Goal: Complete application form: Complete application form

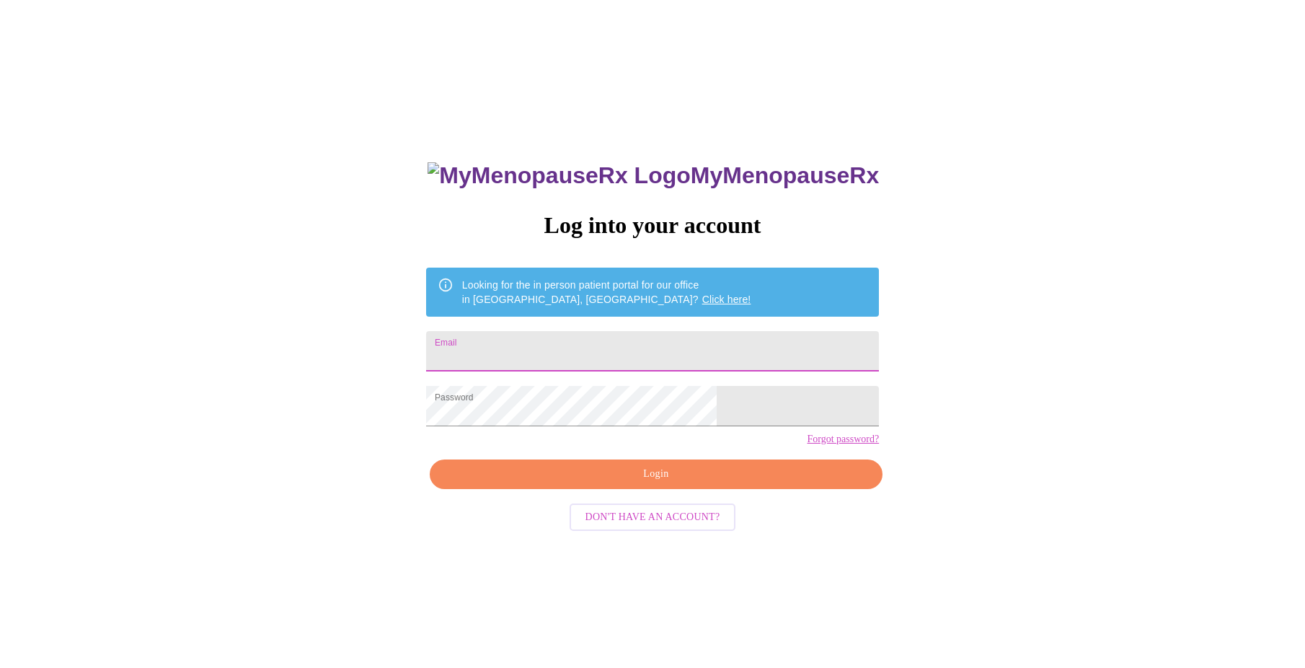
click at [638, 358] on input "Email" at bounding box center [652, 351] width 453 height 40
type input "[EMAIL_ADDRESS][DOMAIN_NAME]"
click at [700, 483] on span "Login" at bounding box center [656, 474] width 420 height 18
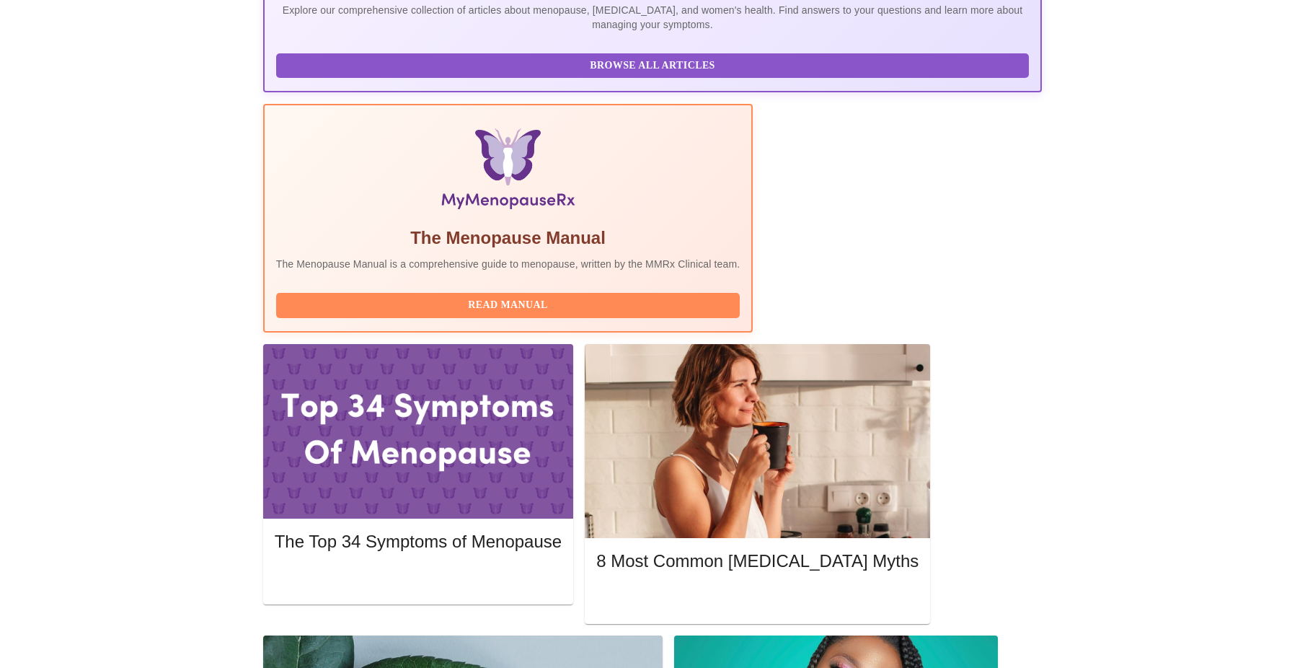
scroll to position [361, 0]
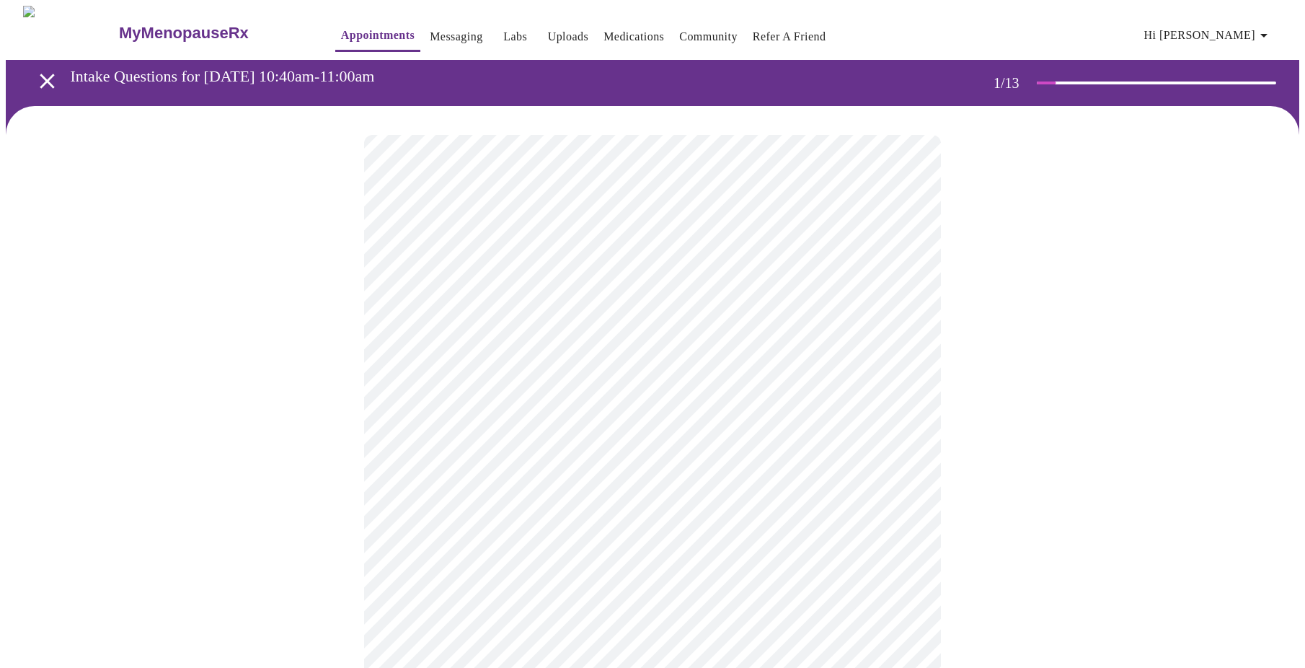
click at [626, 319] on body "MyMenopauseRx Appointments Messaging Labs Uploads Medications Community Refer a…" at bounding box center [653, 665] width 1294 height 1318
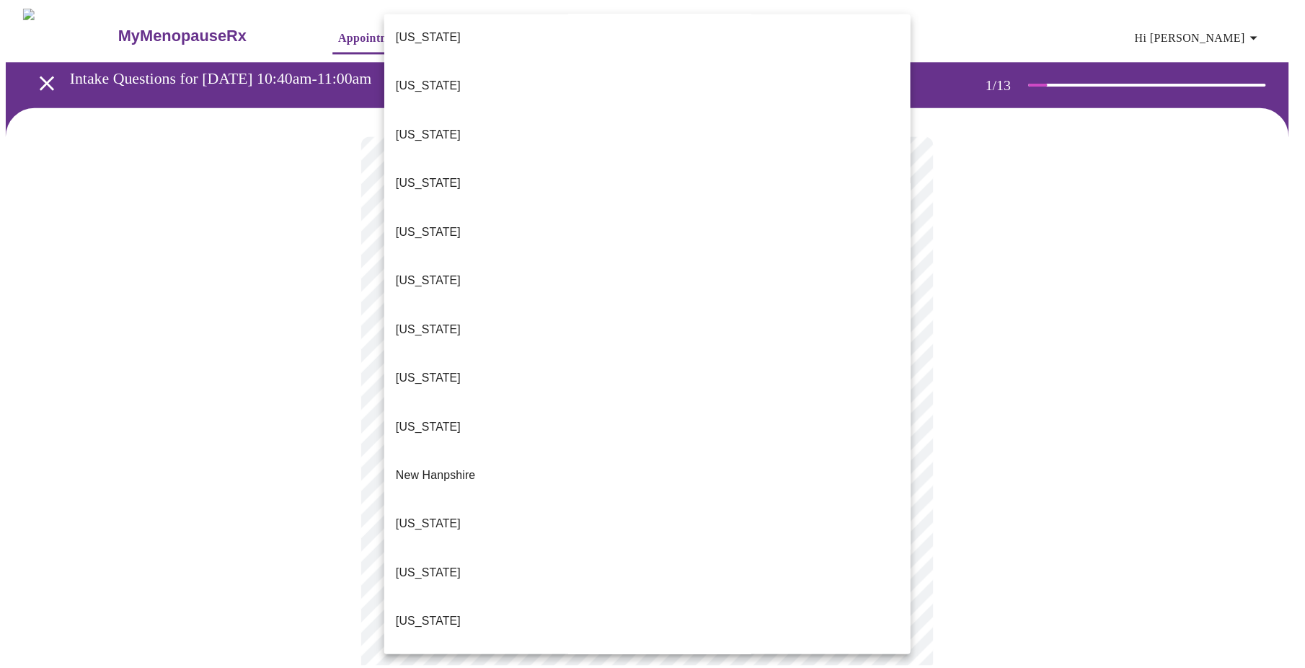
scroll to position [1242, 0]
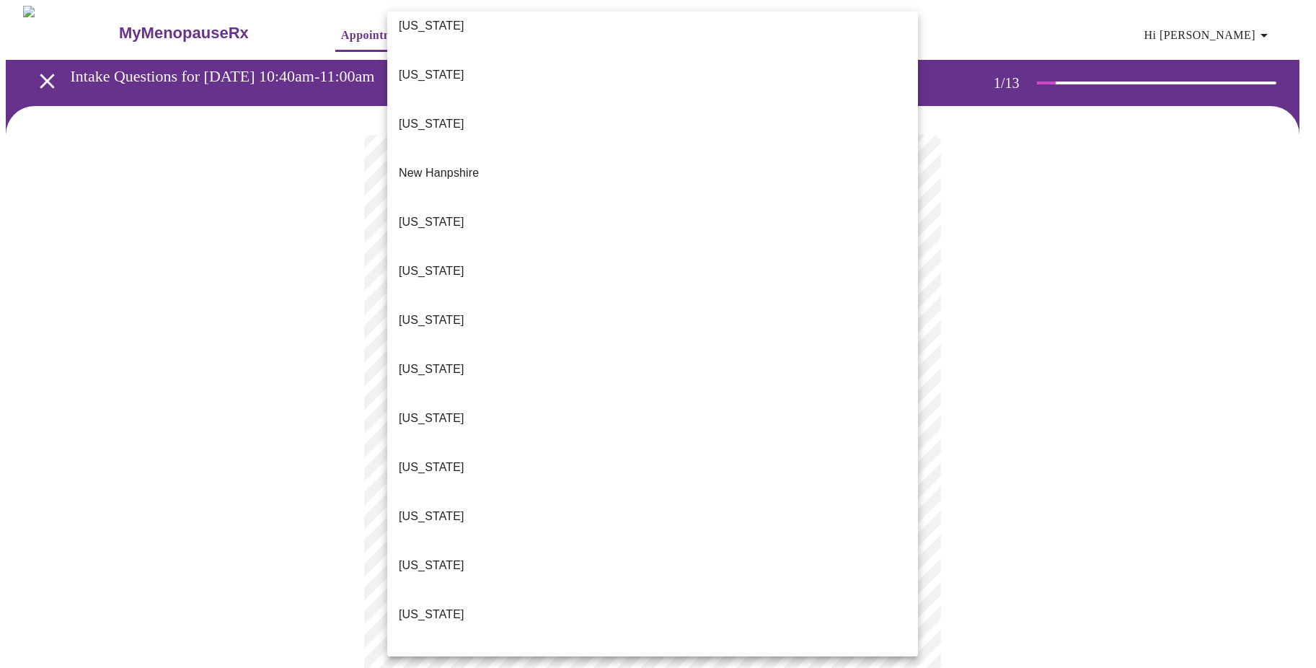
click at [453, 443] on li "[US_STATE]" at bounding box center [652, 467] width 531 height 49
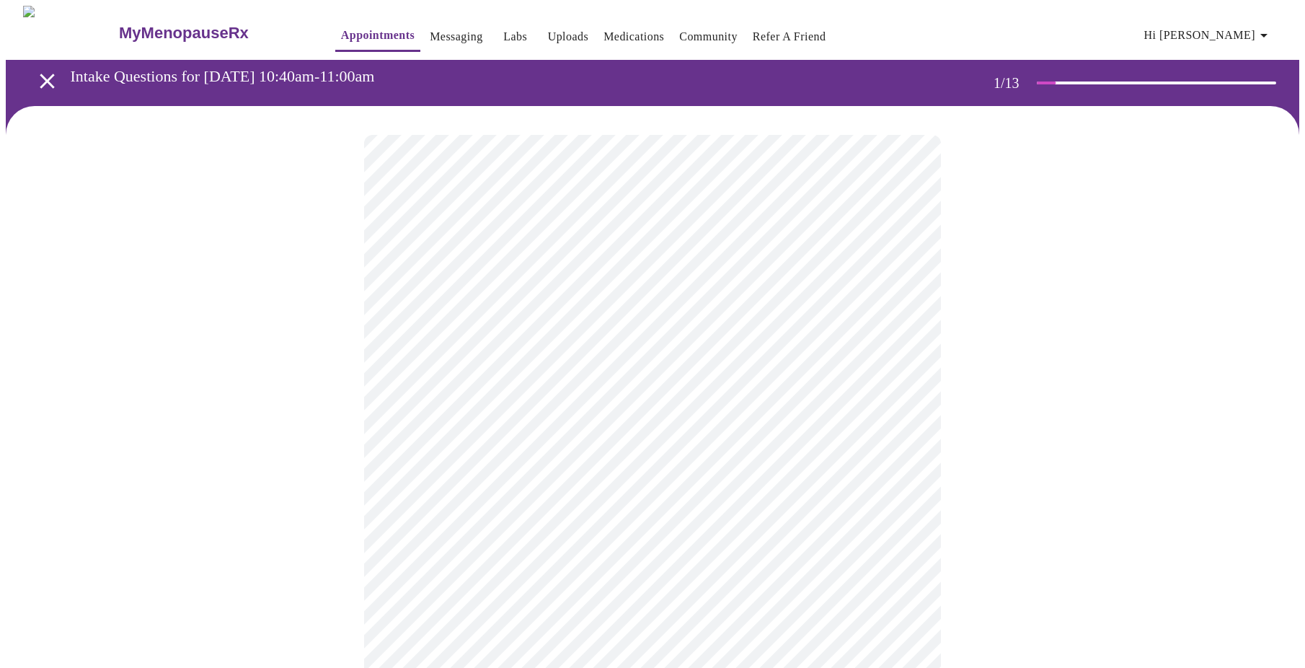
click at [544, 420] on body "MyMenopauseRx Appointments Messaging Labs Uploads Medications Community Refer a…" at bounding box center [653, 660] width 1294 height 1309
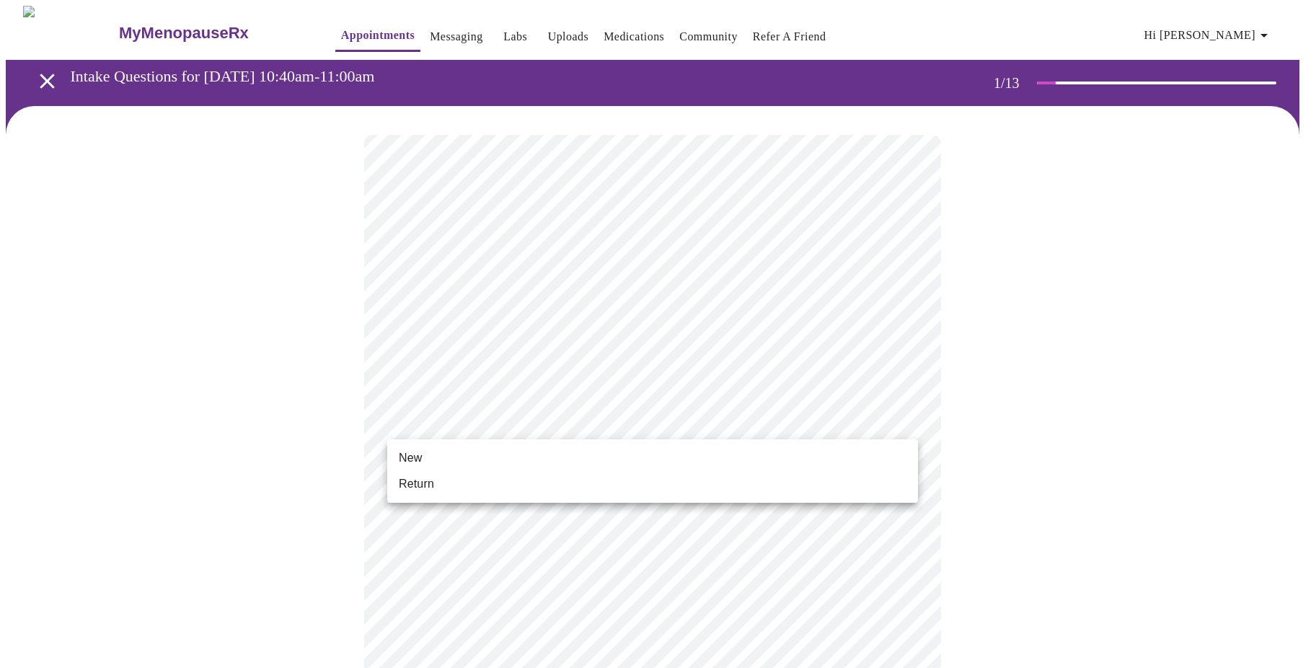
click at [482, 492] on li "Return" at bounding box center [652, 484] width 531 height 26
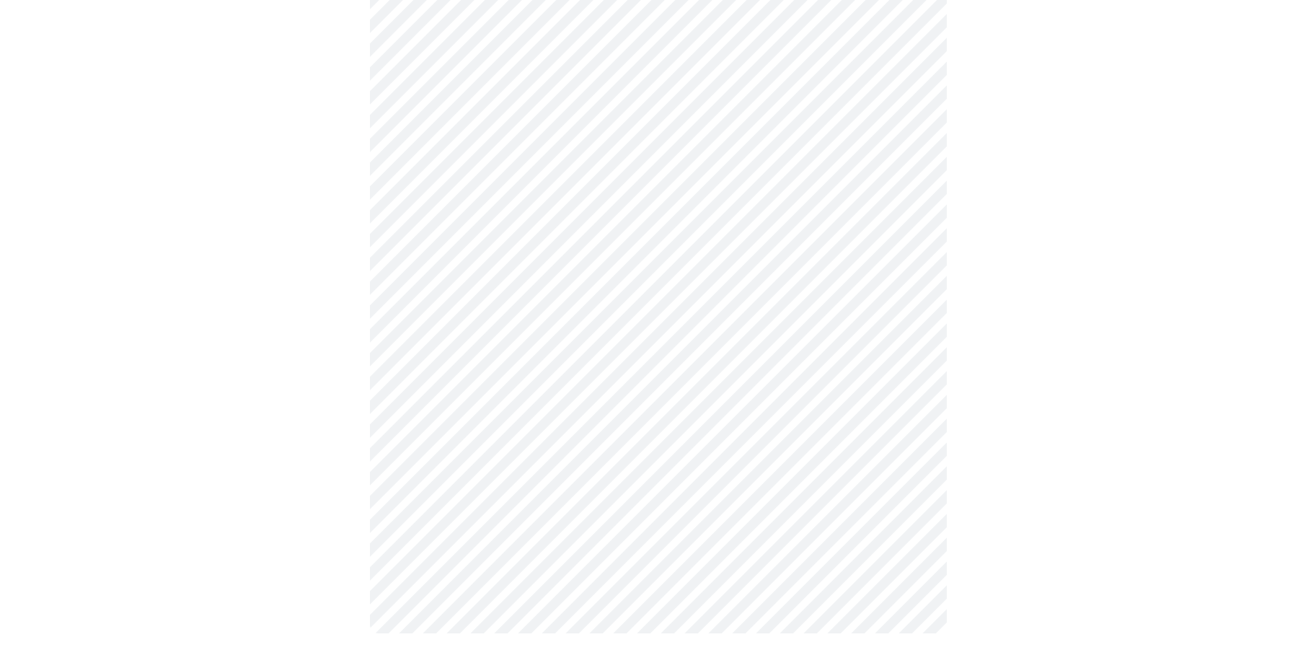
scroll to position [0, 0]
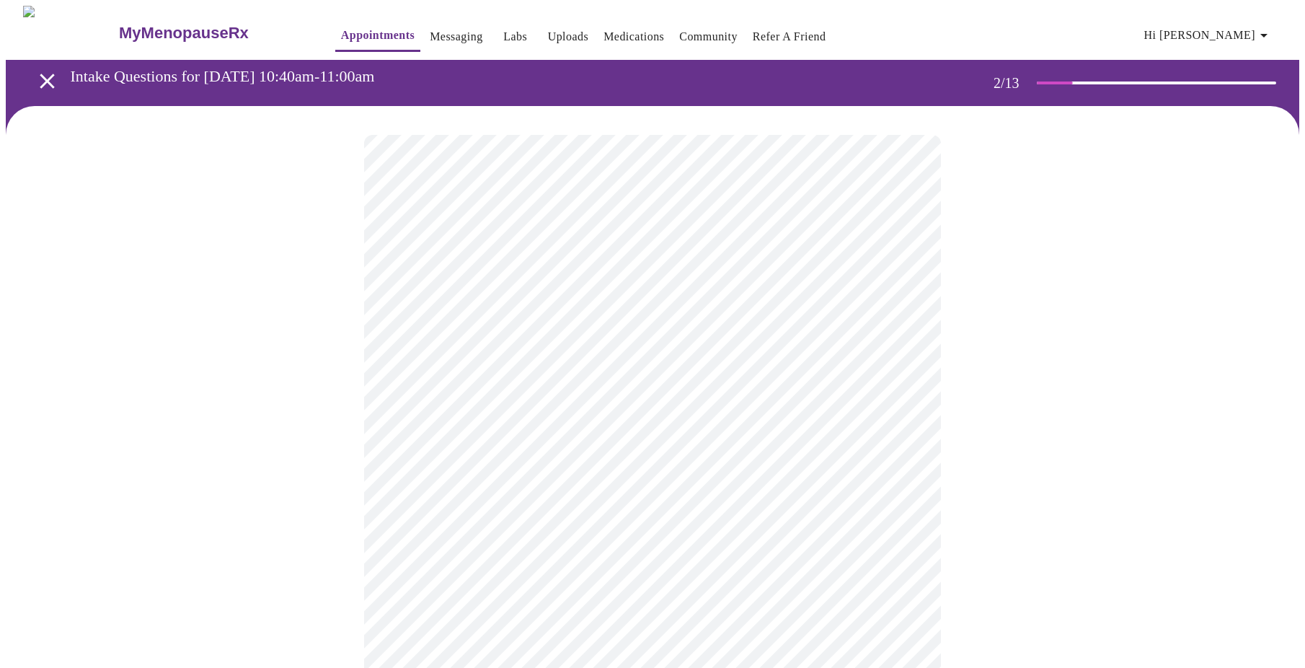
click at [534, 302] on body "MyMenopauseRx Appointments Messaging Labs Uploads Medications Community Refer a…" at bounding box center [653, 439] width 1294 height 867
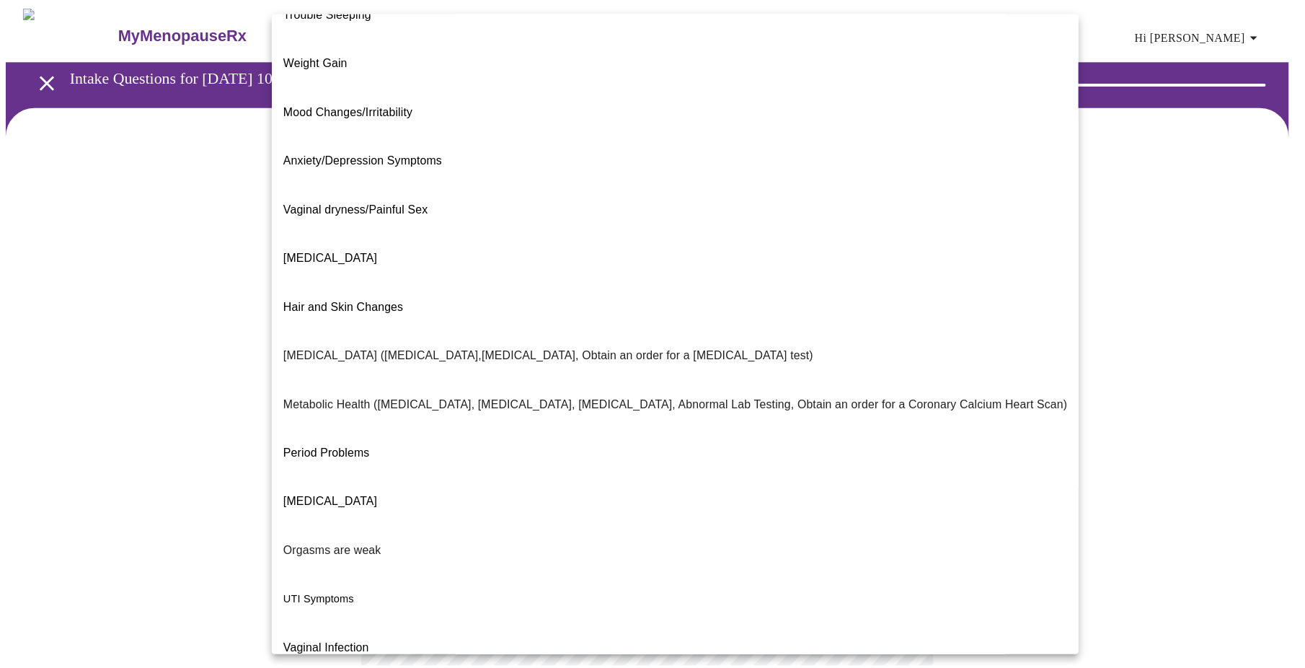
scroll to position [79, 0]
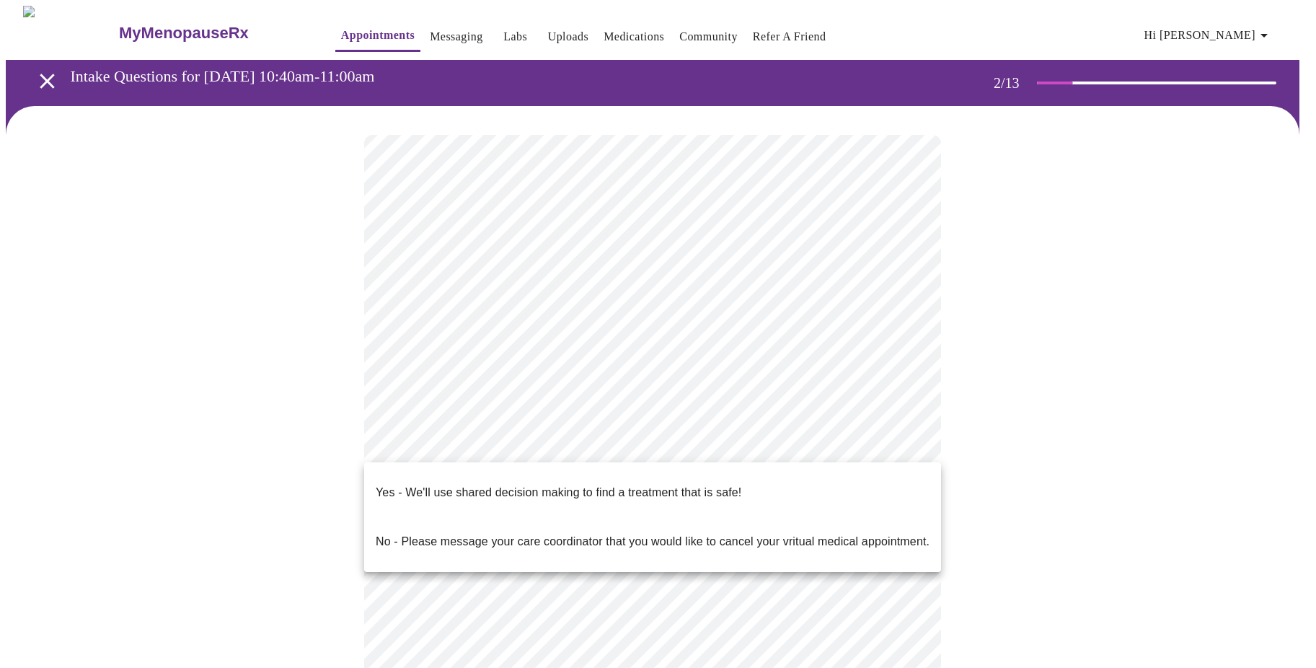
click at [431, 444] on body "MyMenopauseRx Appointments Messaging Labs Uploads Medications Community Refer a…" at bounding box center [658, 435] width 1305 height 858
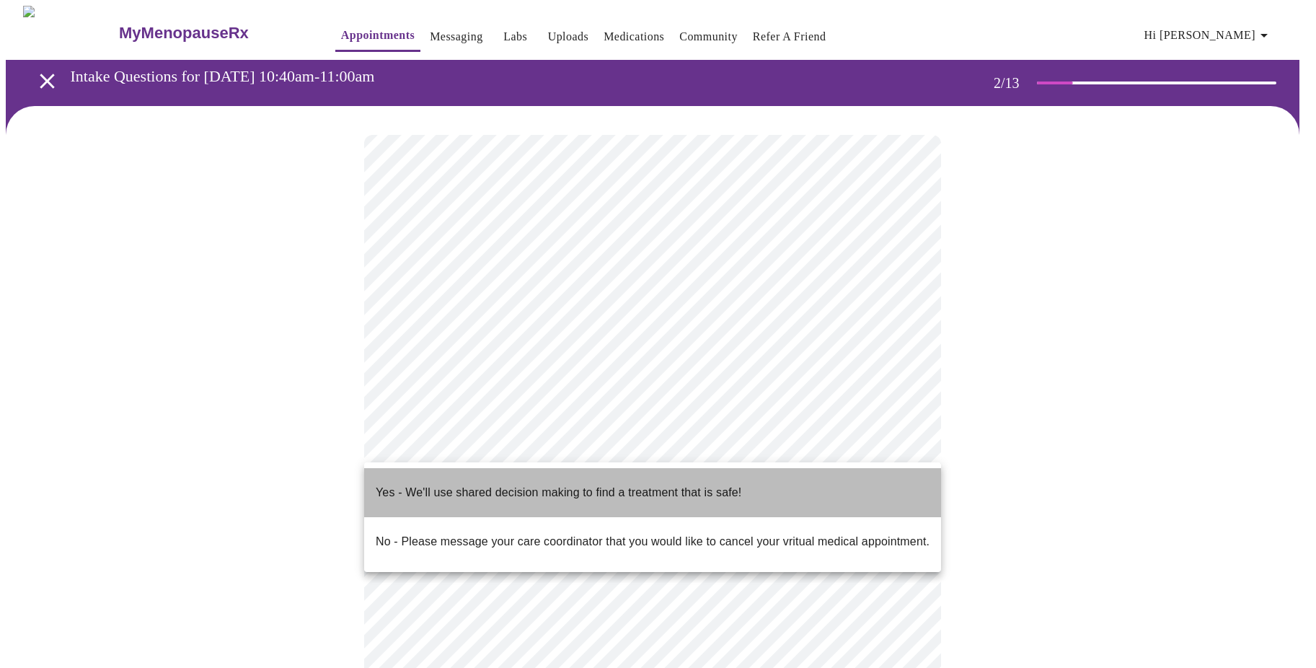
click at [431, 484] on p "Yes - We'll use shared decision making to find a treatment that is safe!" at bounding box center [559, 492] width 366 height 17
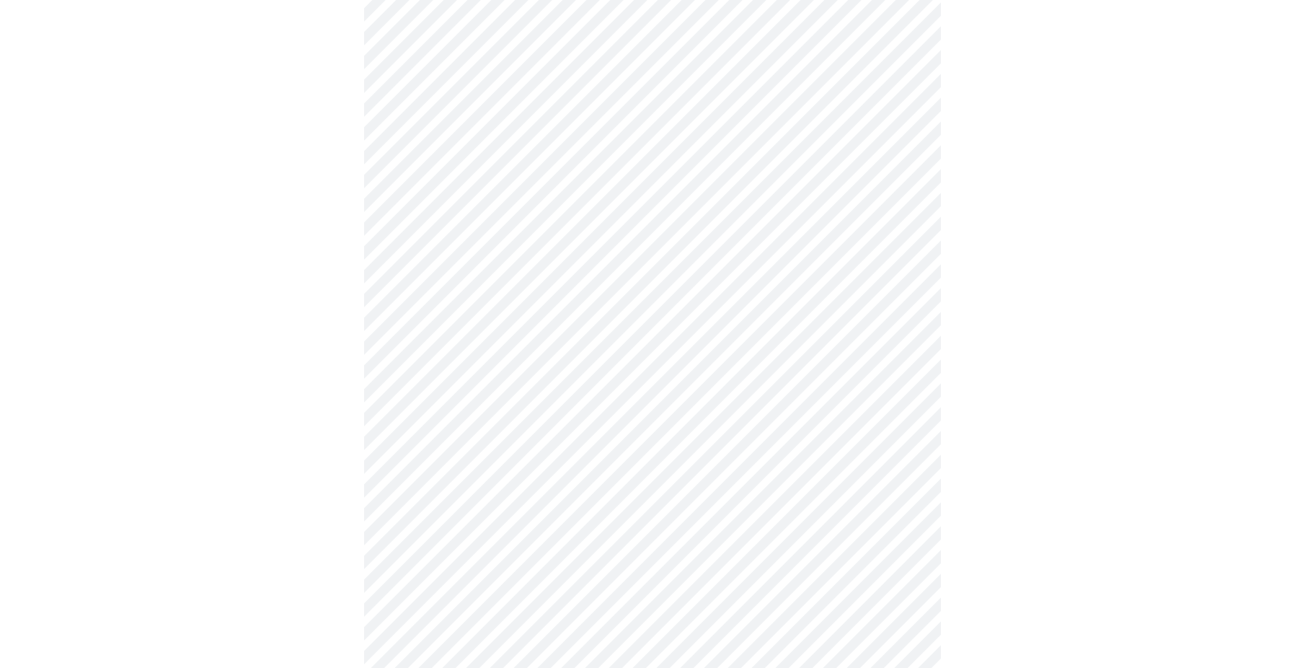
scroll to position [0, 0]
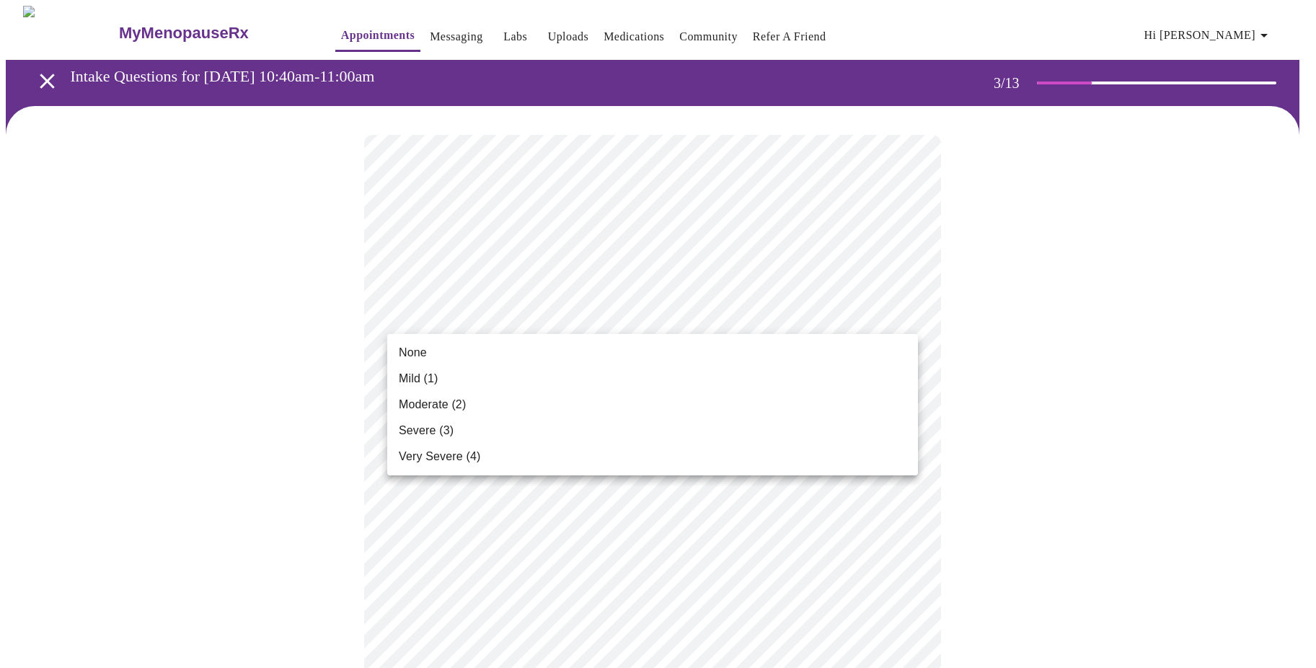
click at [645, 384] on li "Mild (1)" at bounding box center [652, 379] width 531 height 26
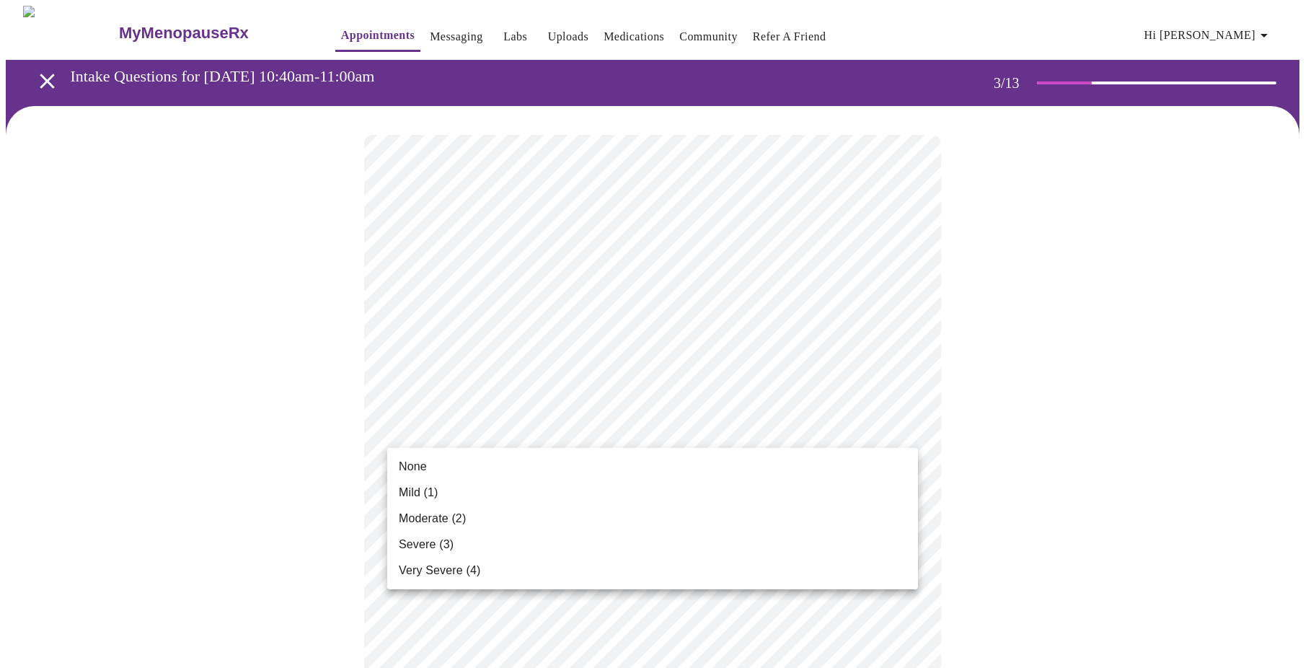
click at [455, 463] on li "None" at bounding box center [652, 467] width 531 height 26
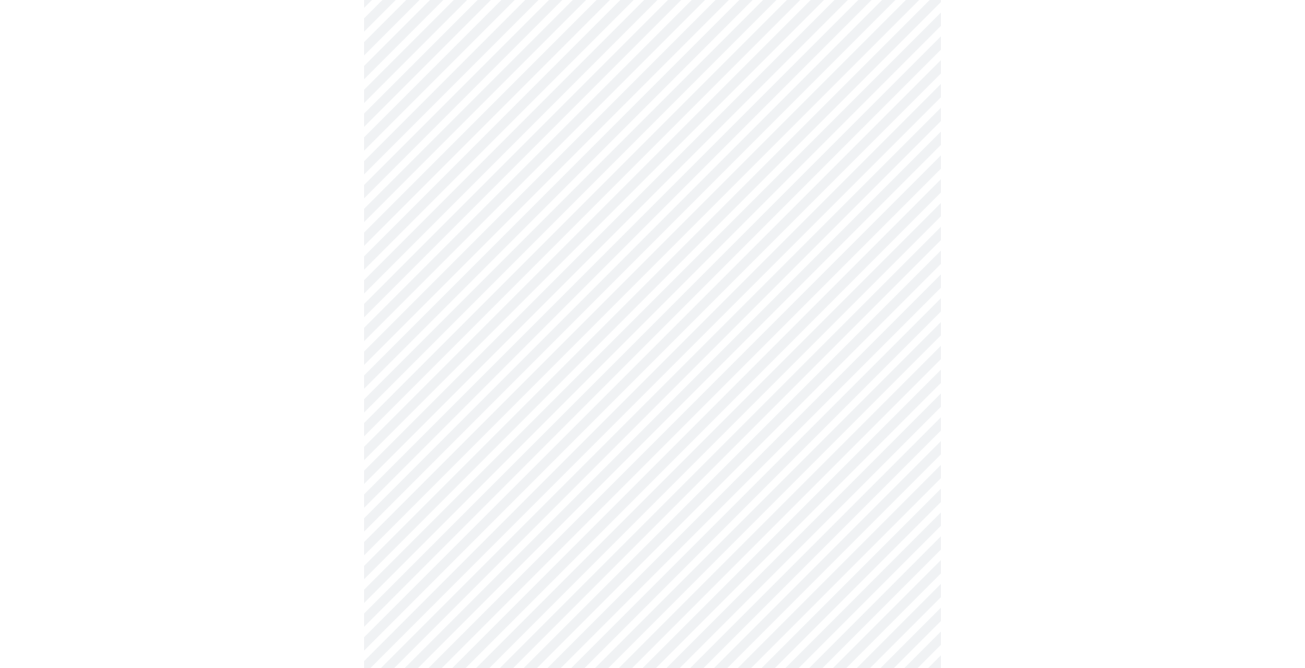
scroll to position [288, 0]
click at [519, 249] on body "MyMenopauseRx Appointments Messaging Labs Uploads Medications Community Refer a…" at bounding box center [653, 656] width 1294 height 1878
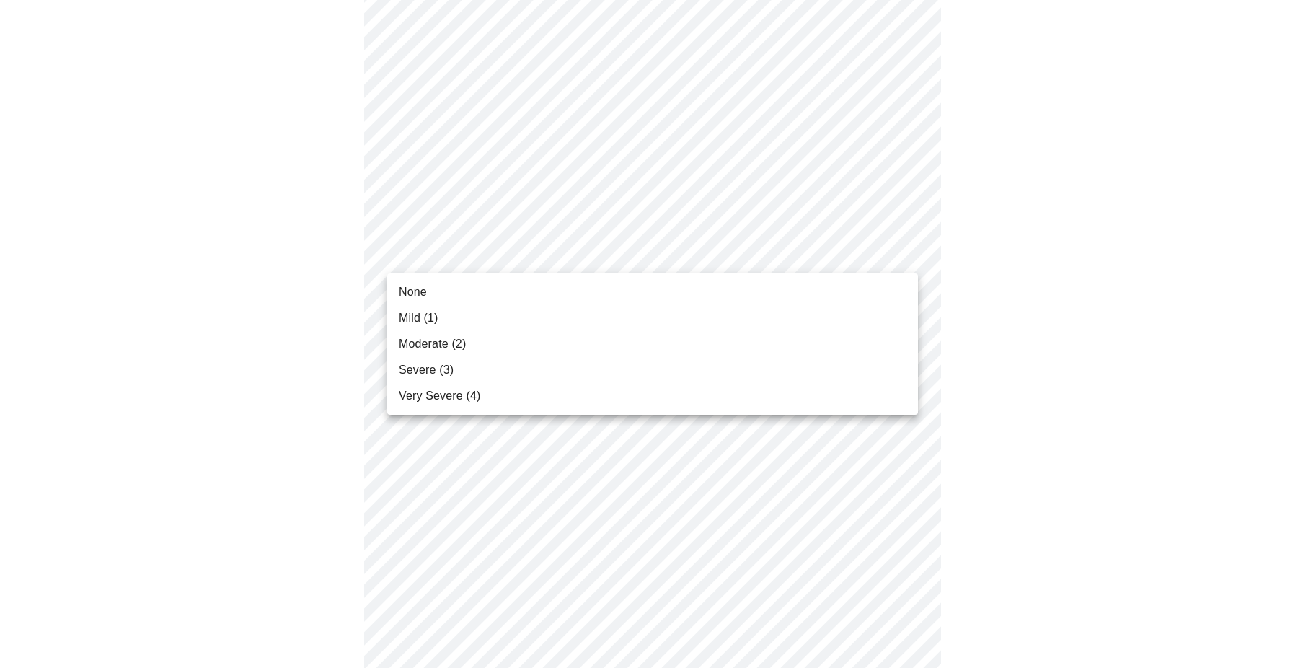
click at [446, 319] on li "Mild (1)" at bounding box center [652, 318] width 531 height 26
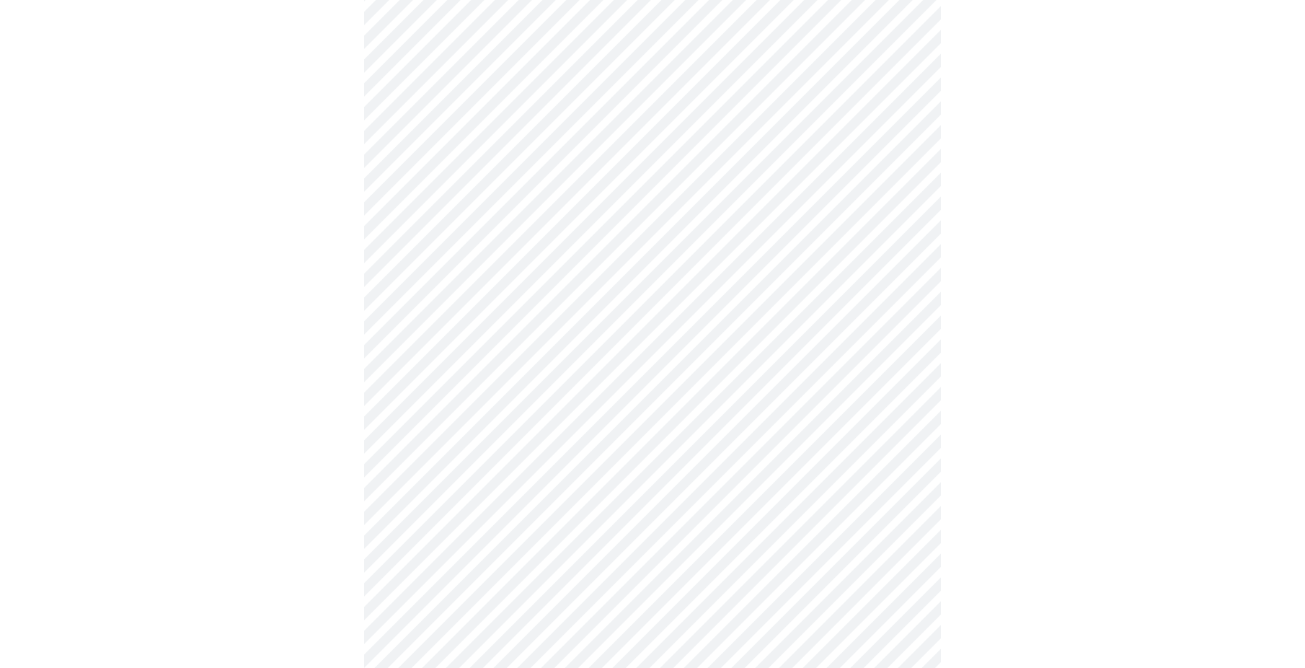
scroll to position [505, 0]
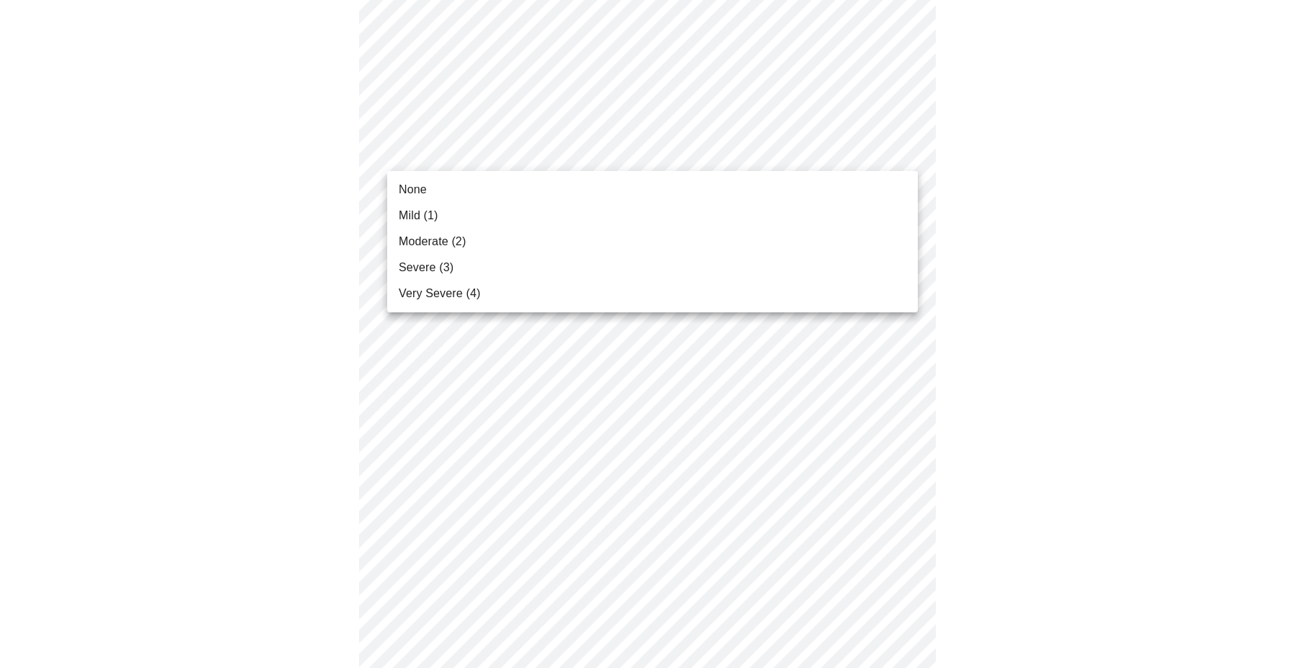
click at [564, 159] on body "MyMenopauseRx Appointments Messaging Labs Uploads Medications Community Refer a…" at bounding box center [653, 430] width 1294 height 1858
click at [493, 198] on li "None" at bounding box center [652, 190] width 531 height 26
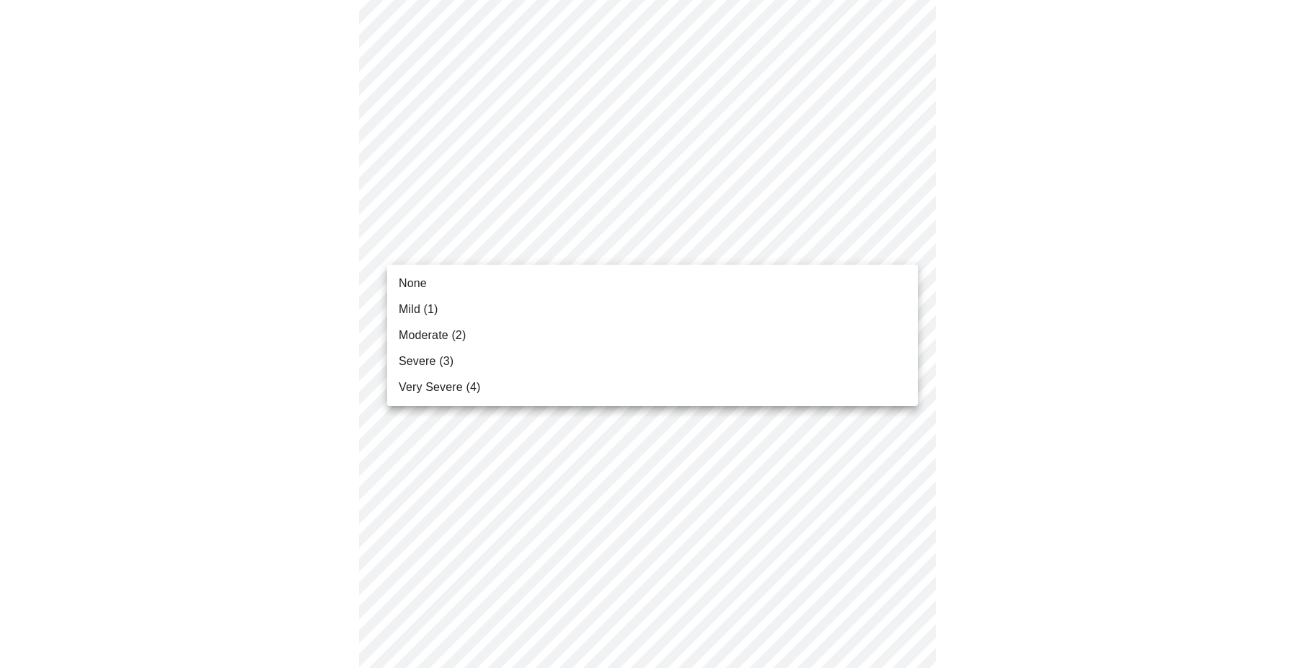
click at [494, 244] on body "MyMenopauseRx Appointments Messaging Labs Uploads Medications Community Refer a…" at bounding box center [653, 420] width 1294 height 1838
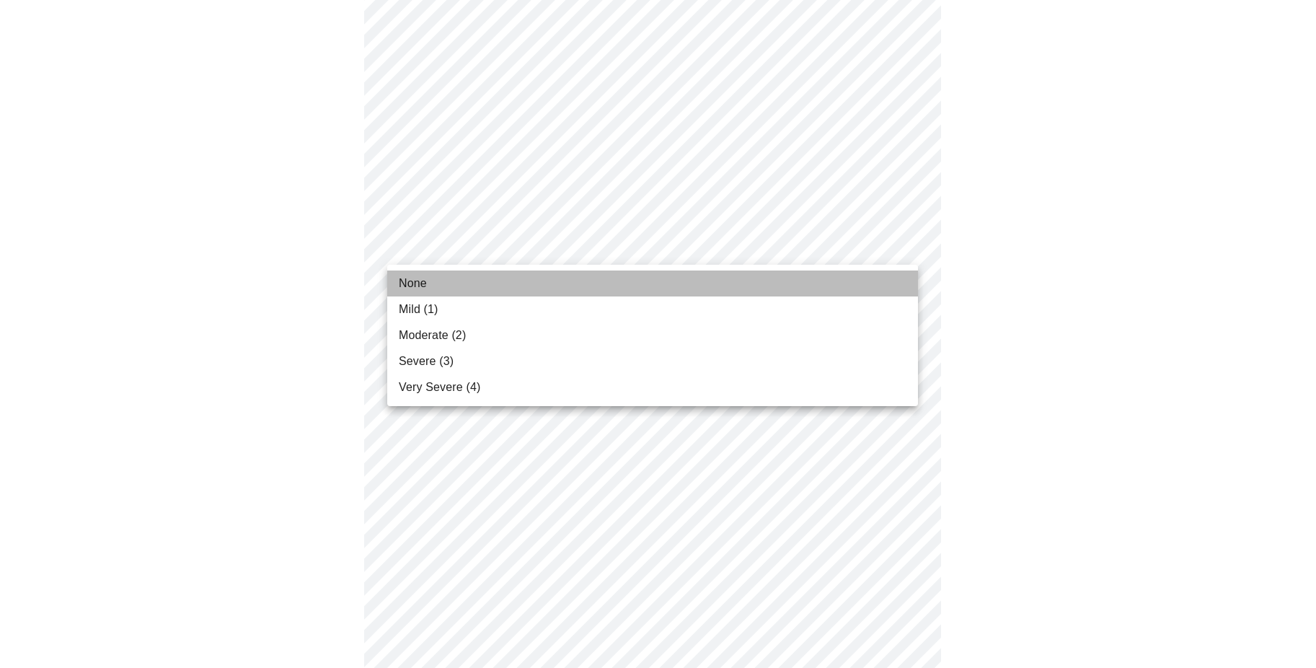
click at [479, 284] on li "None" at bounding box center [652, 283] width 531 height 26
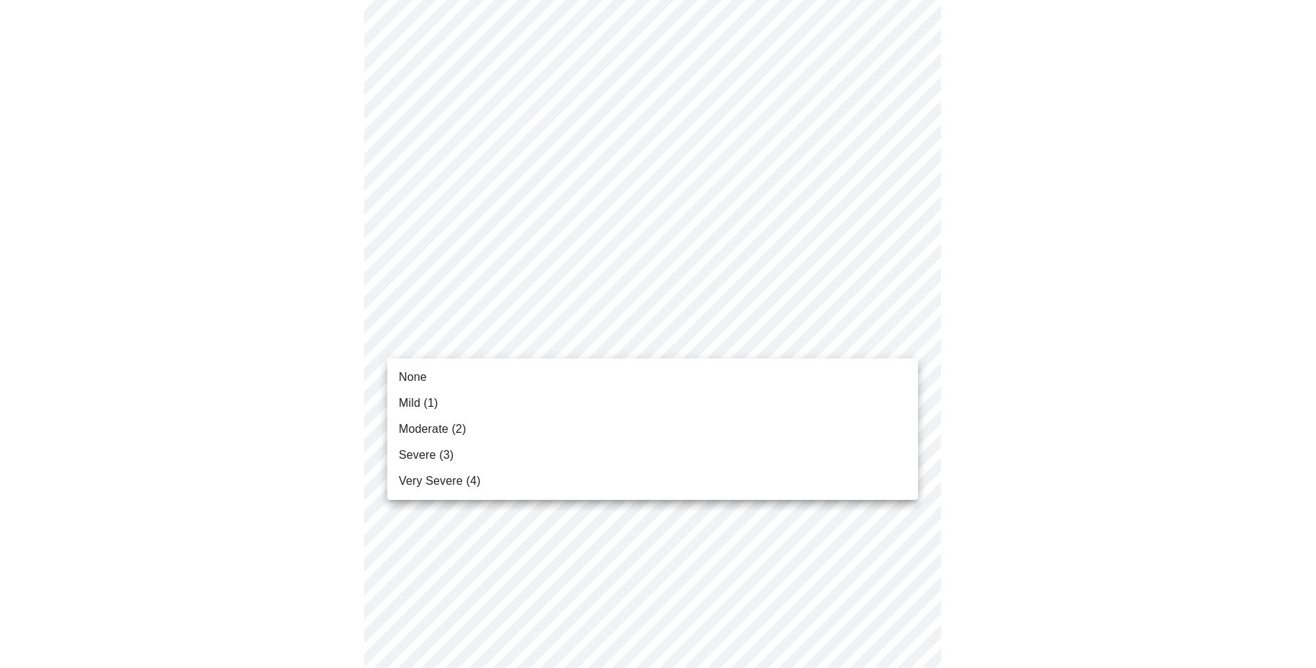
click at [477, 344] on body "MyMenopauseRx Appointments Messaging Labs Uploads Medications Community Refer a…" at bounding box center [658, 409] width 1305 height 1817
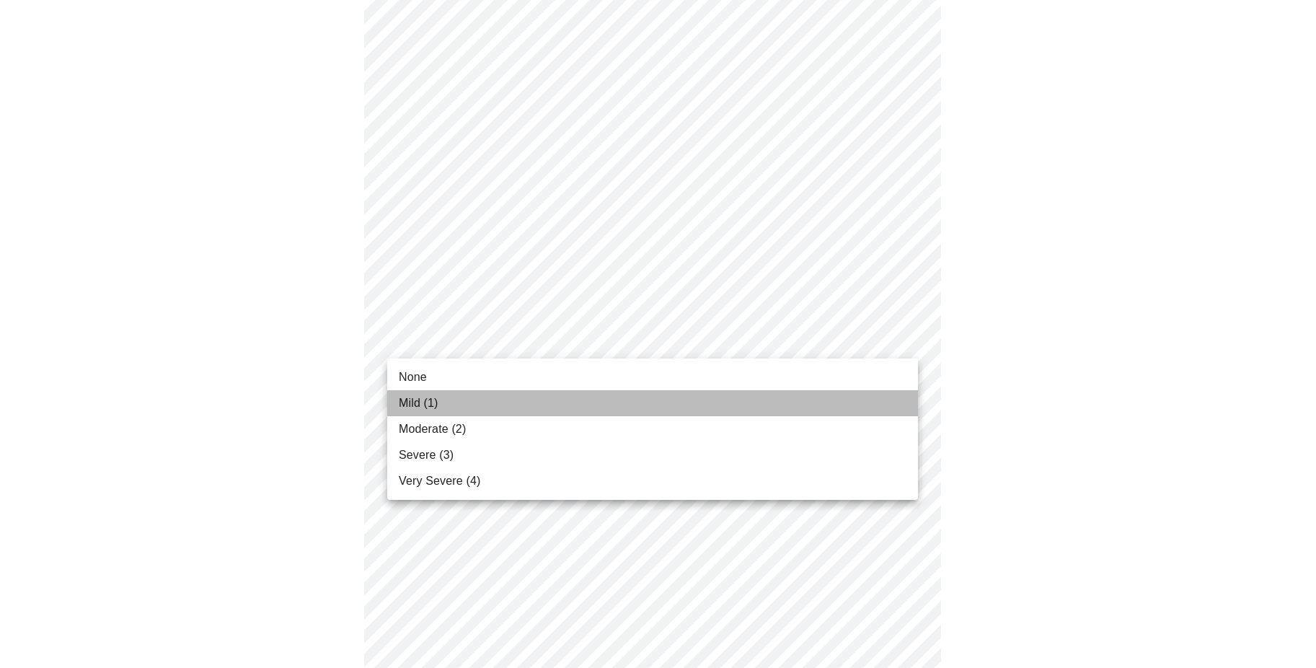
click at [452, 397] on li "Mild (1)" at bounding box center [652, 403] width 531 height 26
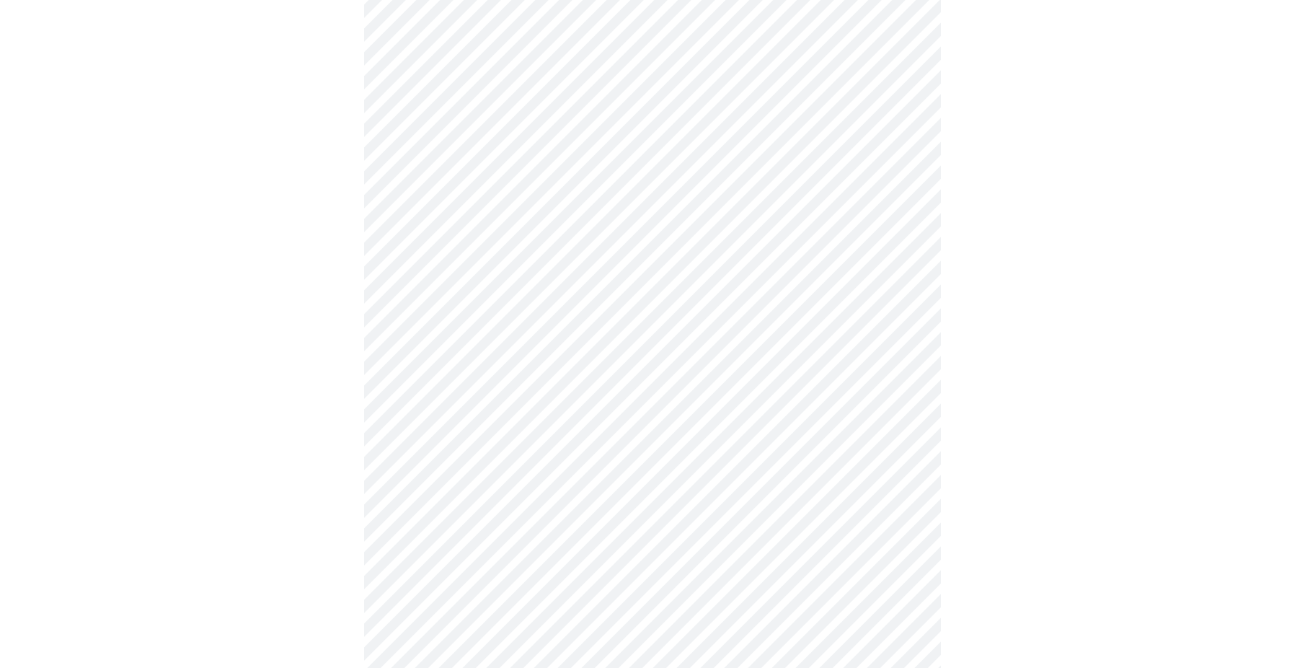
scroll to position [793, 0]
click at [502, 163] on body "MyMenopauseRx Appointments Messaging Labs Uploads Medications Community Refer a…" at bounding box center [658, 110] width 1305 height 1797
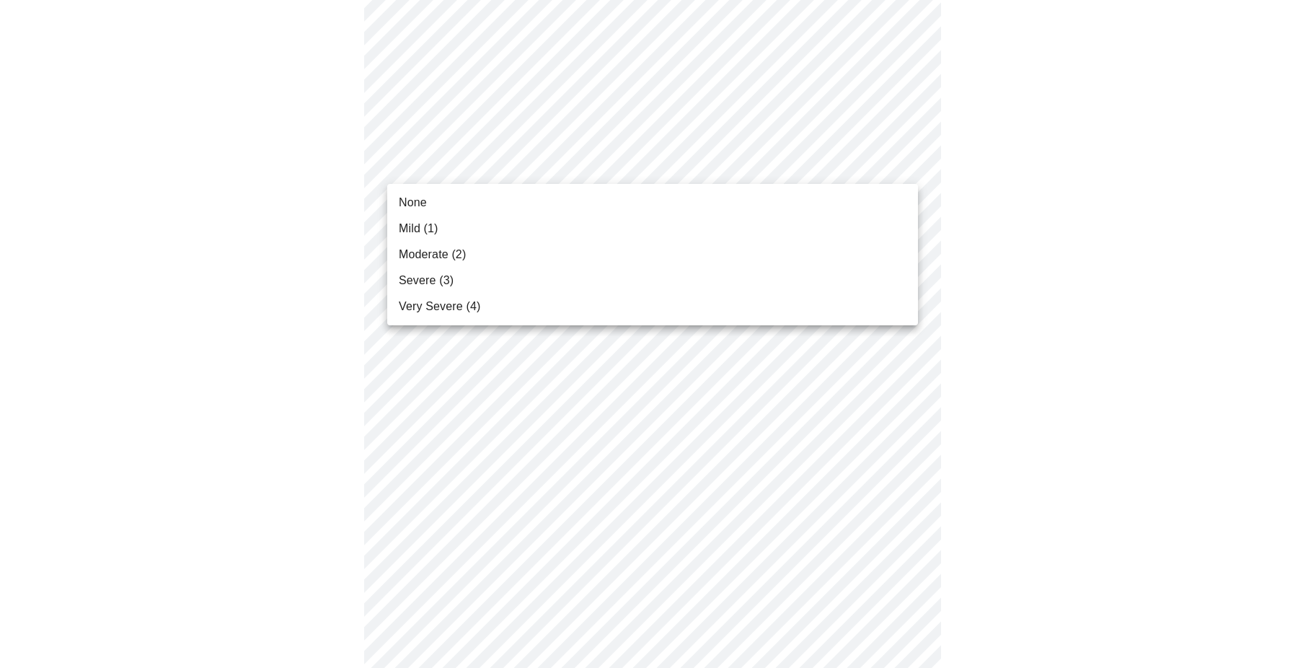
click at [434, 200] on li "None" at bounding box center [652, 203] width 531 height 26
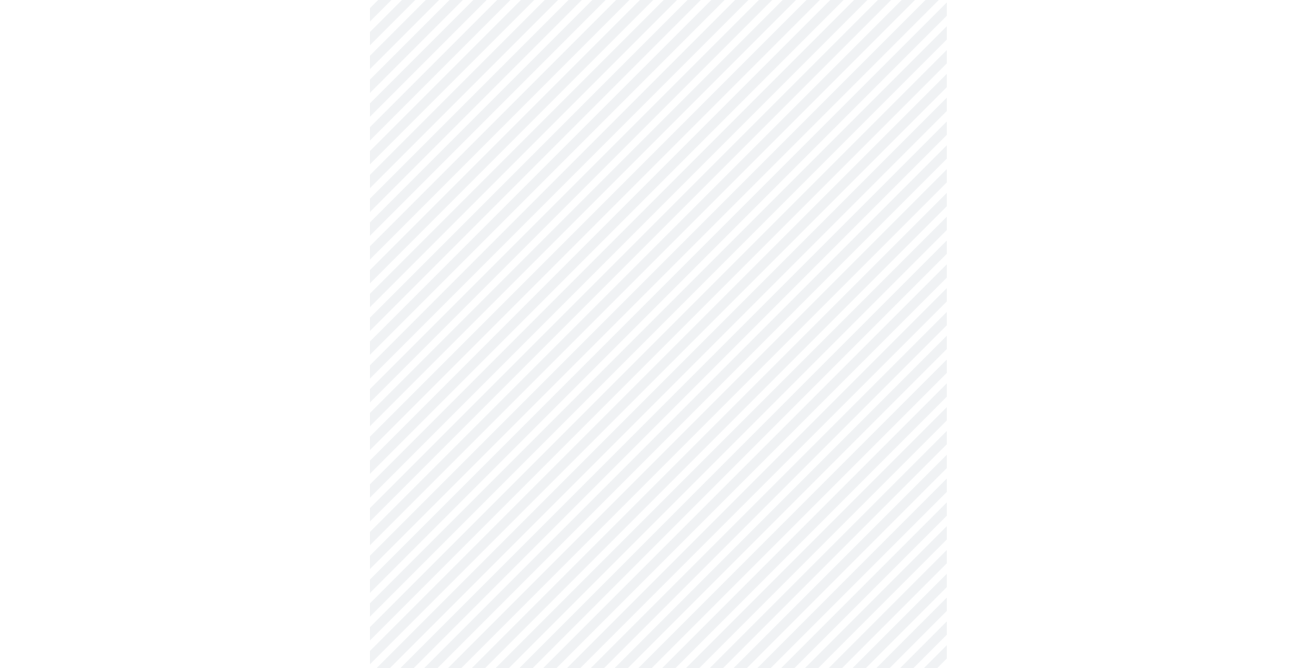
click at [478, 286] on body "MyMenopauseRx Appointments Messaging Labs Uploads Medications Community Refer a…" at bounding box center [658, 100] width 1305 height 1777
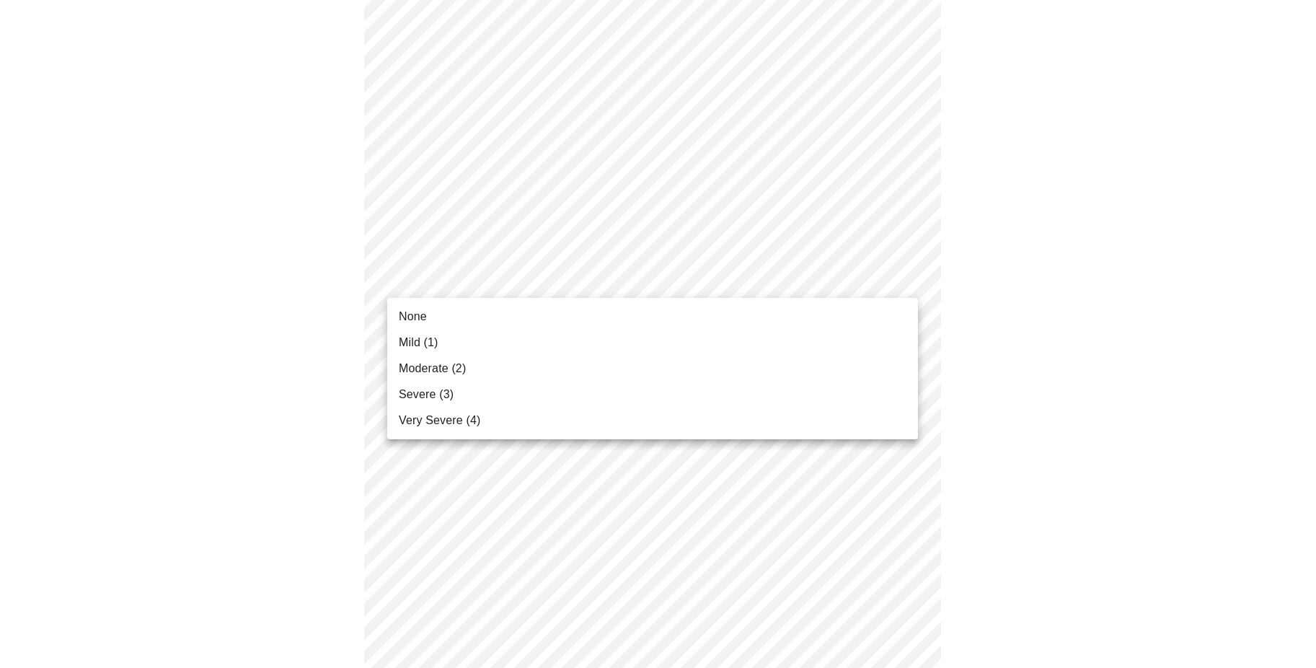
click at [458, 323] on li "None" at bounding box center [652, 317] width 531 height 26
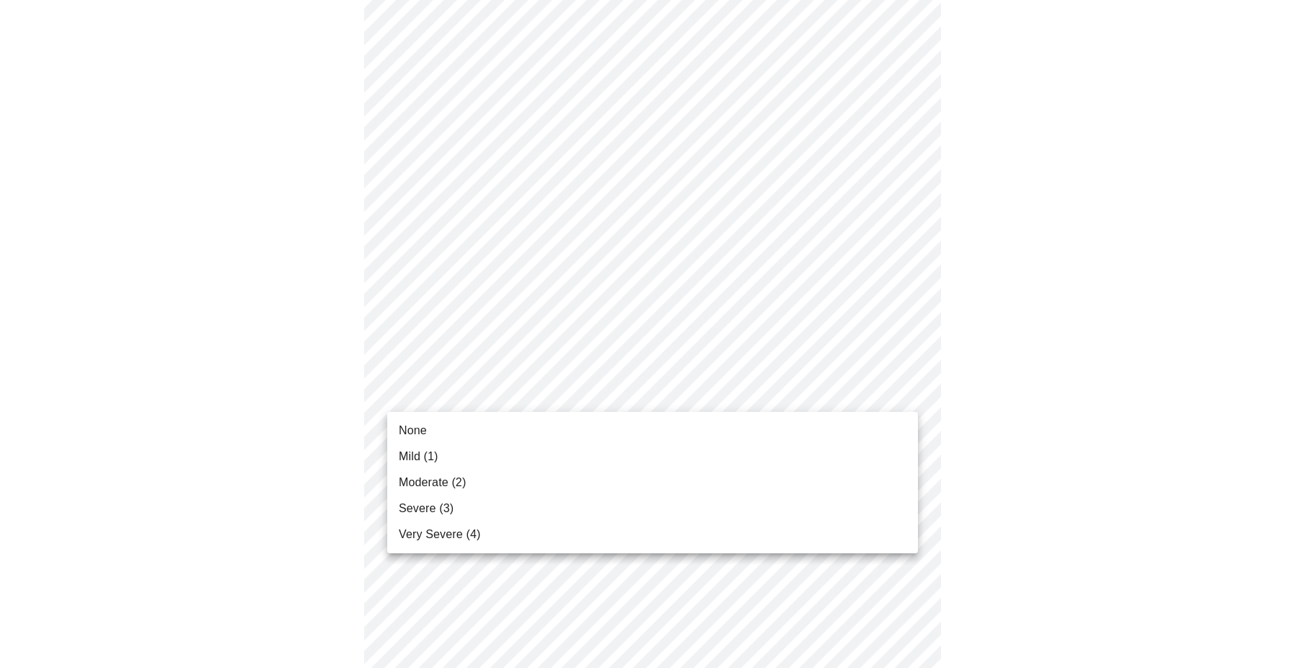
click at [457, 395] on body "MyMenopauseRx Appointments Messaging Labs Uploads Medications Community Refer a…" at bounding box center [658, 90] width 1305 height 1757
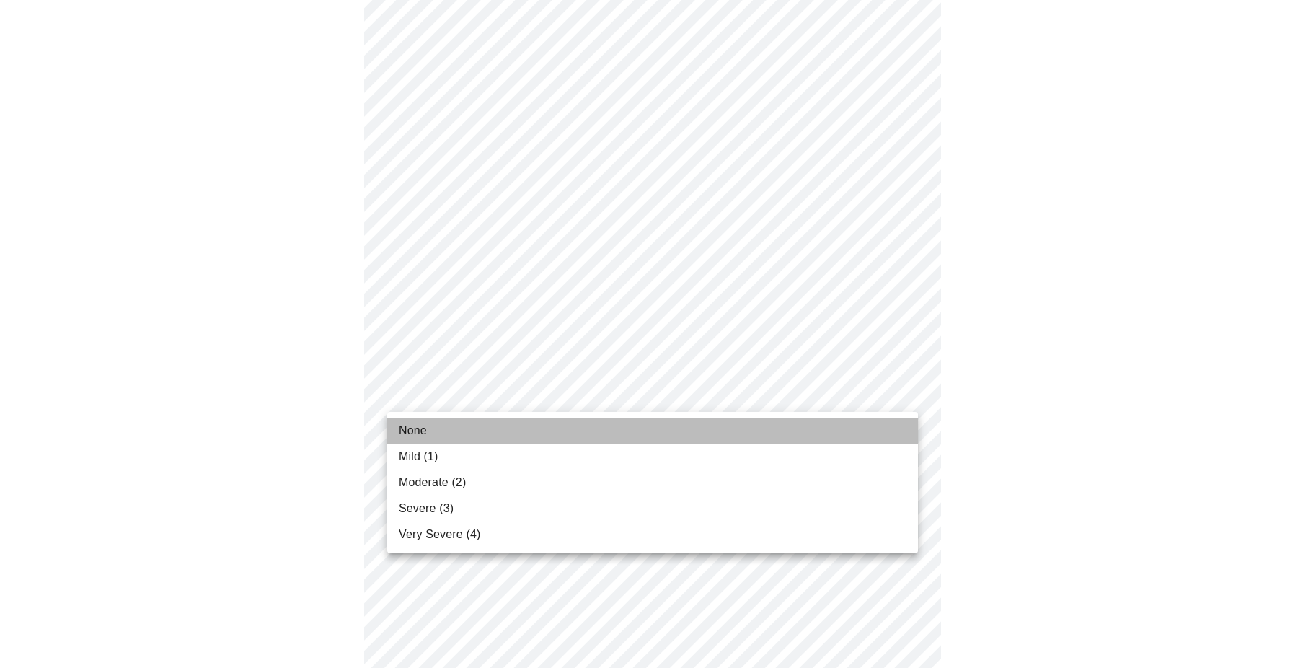
click at [441, 437] on li "None" at bounding box center [652, 431] width 531 height 26
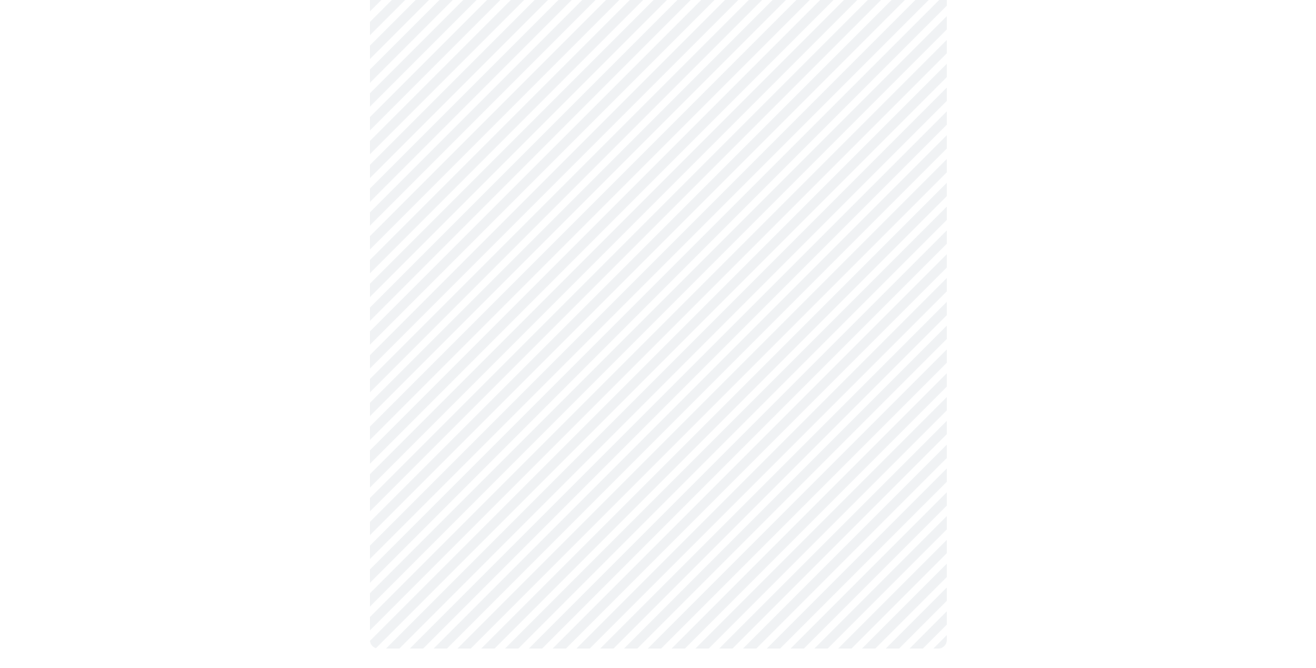
scroll to position [1069, 0]
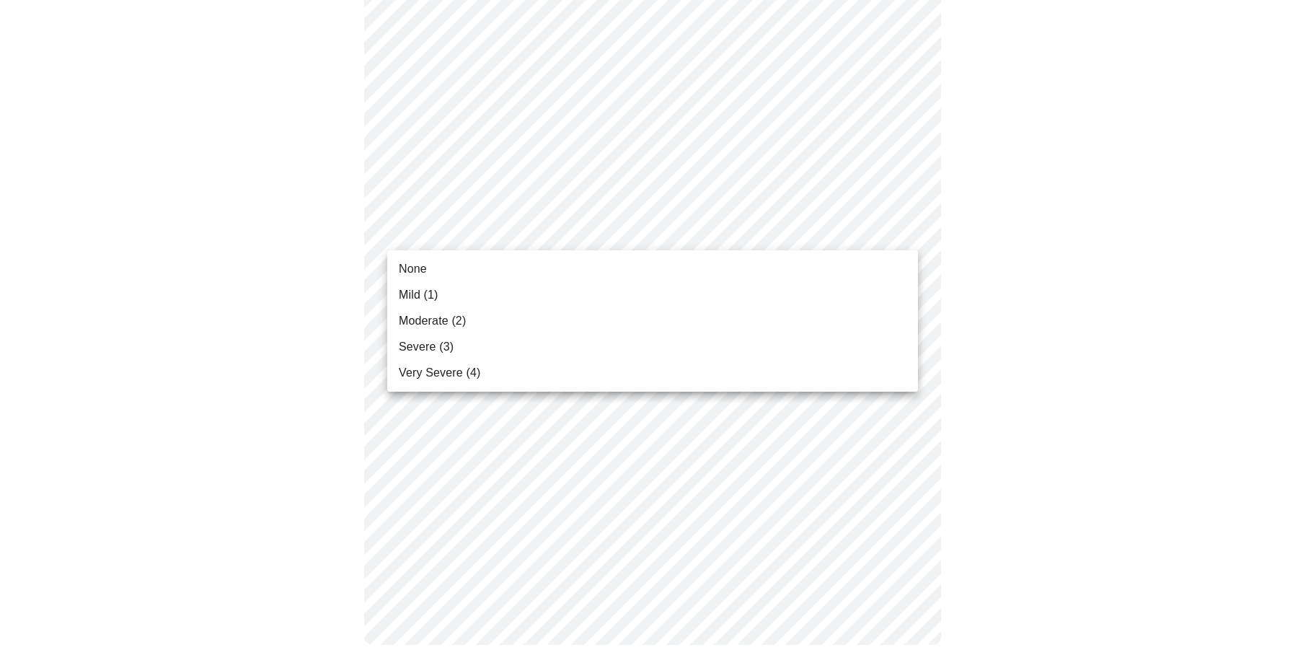
click at [415, 294] on span "Mild (1)" at bounding box center [419, 294] width 40 height 17
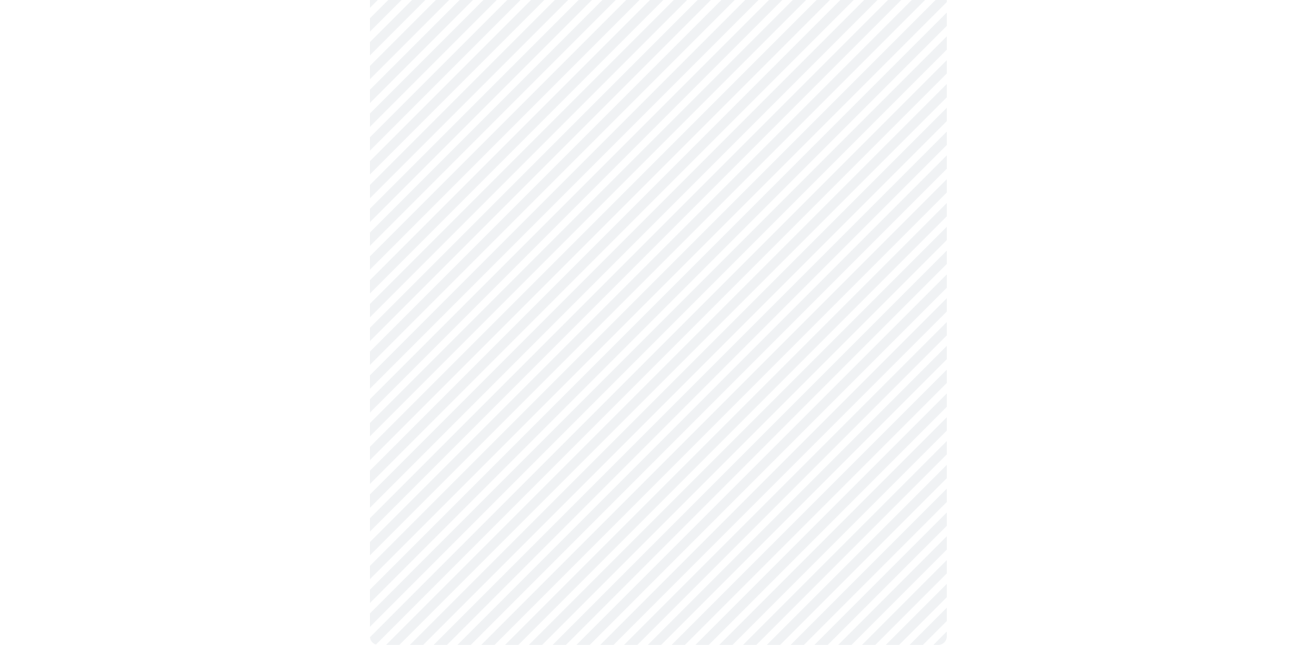
scroll to position [1049, 0]
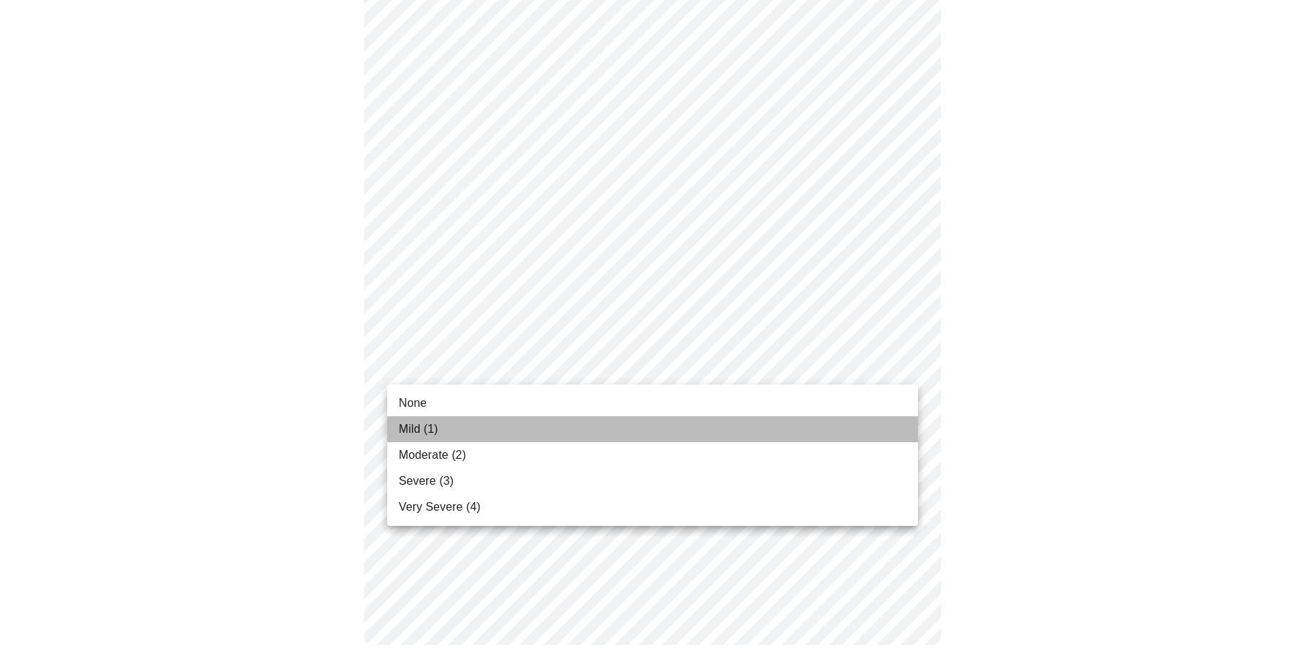
click at [438, 425] on span "Mild (1)" at bounding box center [419, 428] width 40 height 17
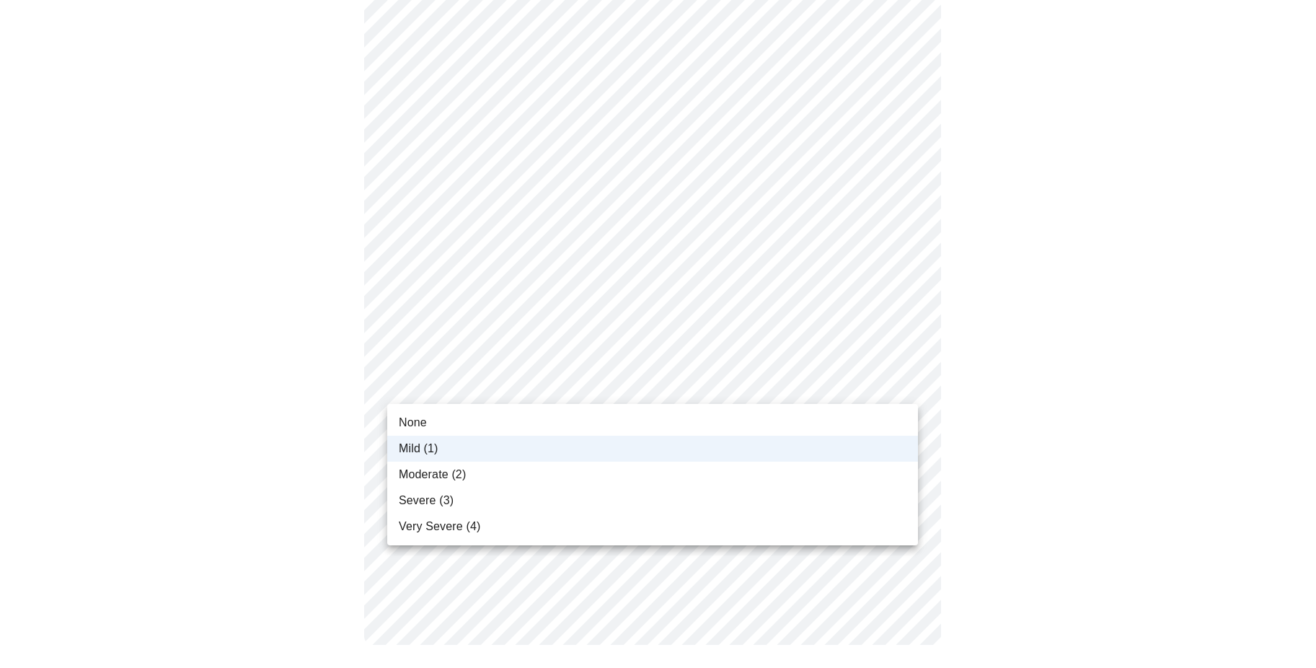
click at [478, 384] on div at bounding box center [658, 334] width 1316 height 668
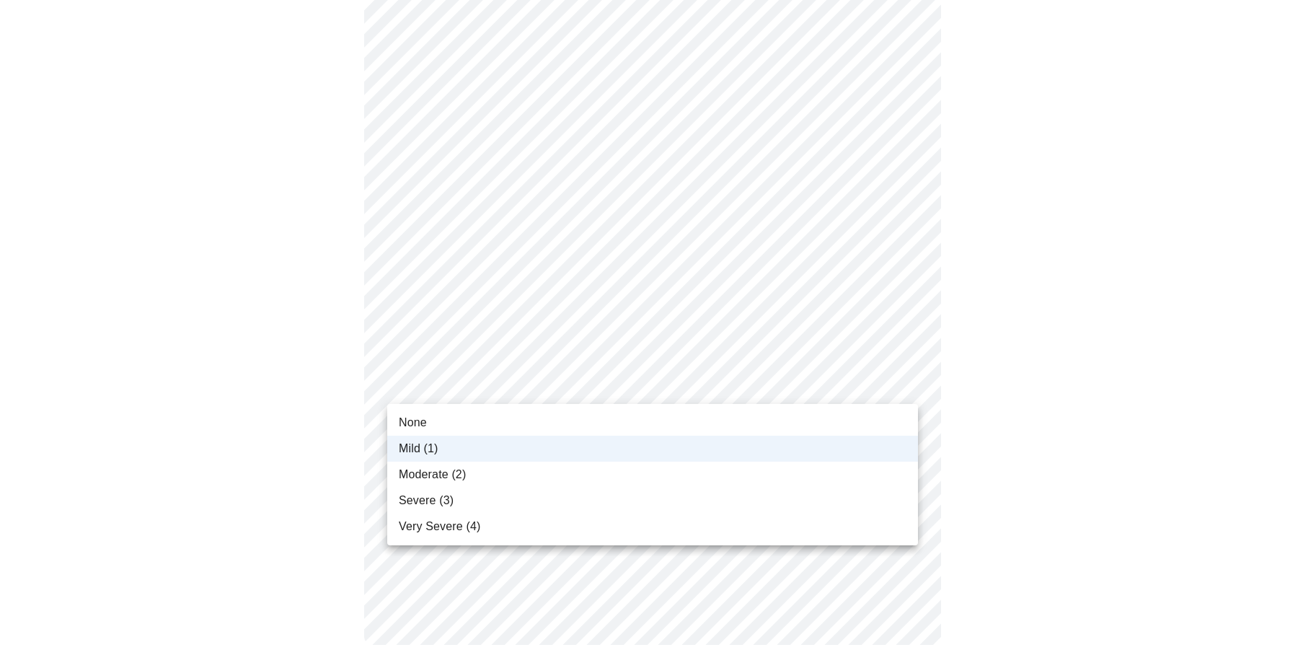
click at [493, 369] on div at bounding box center [658, 334] width 1316 height 668
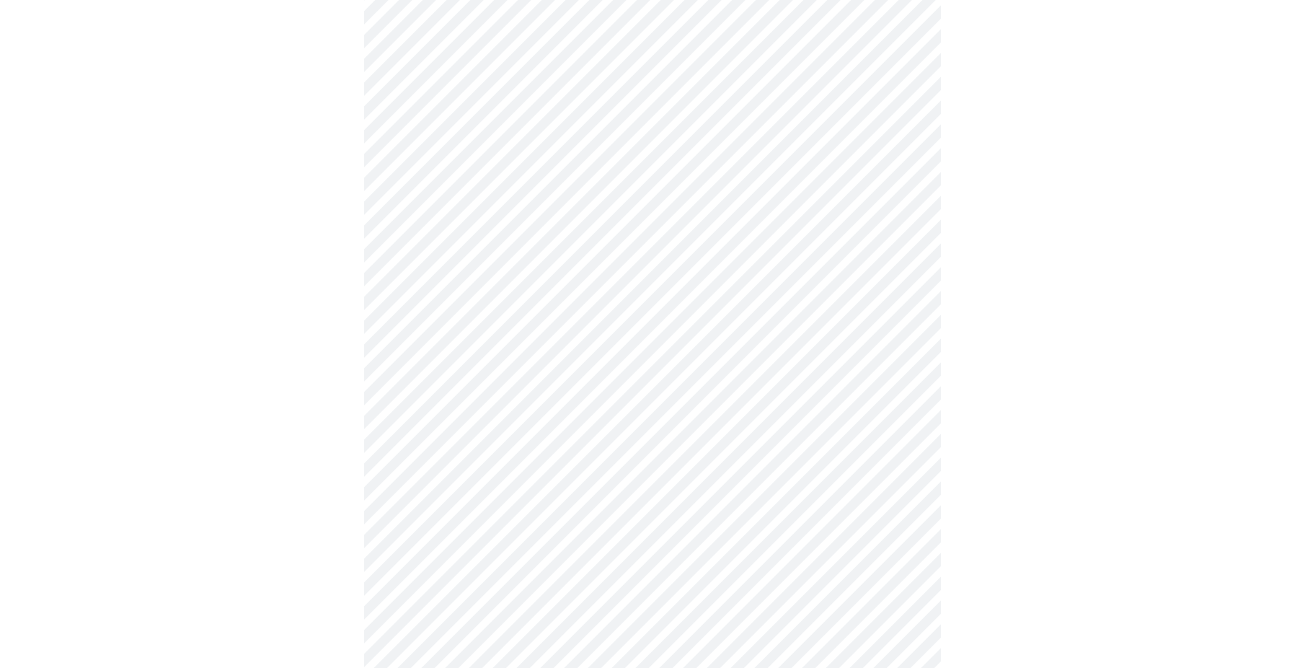
scroll to position [577, 0]
click at [568, 236] on body "MyMenopauseRx Appointments Messaging Labs Uploads Medications Community Refer a…" at bounding box center [653, 111] width 1294 height 1365
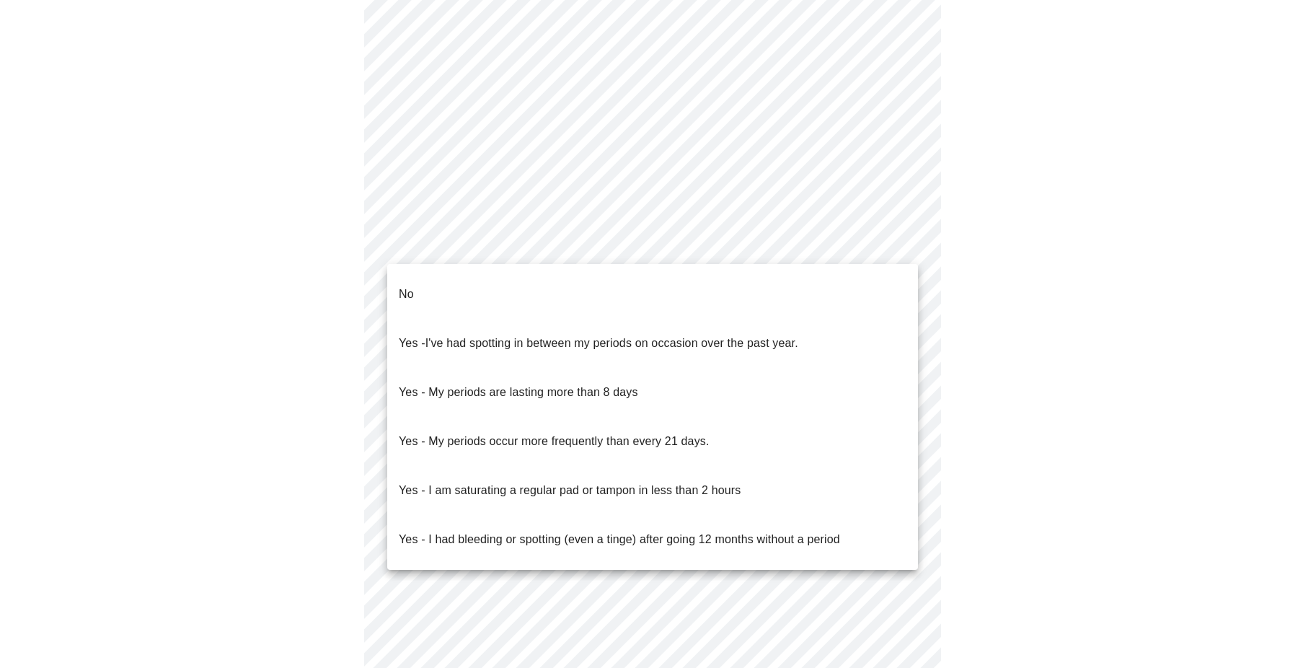
click at [496, 301] on li "No" at bounding box center [652, 294] width 531 height 49
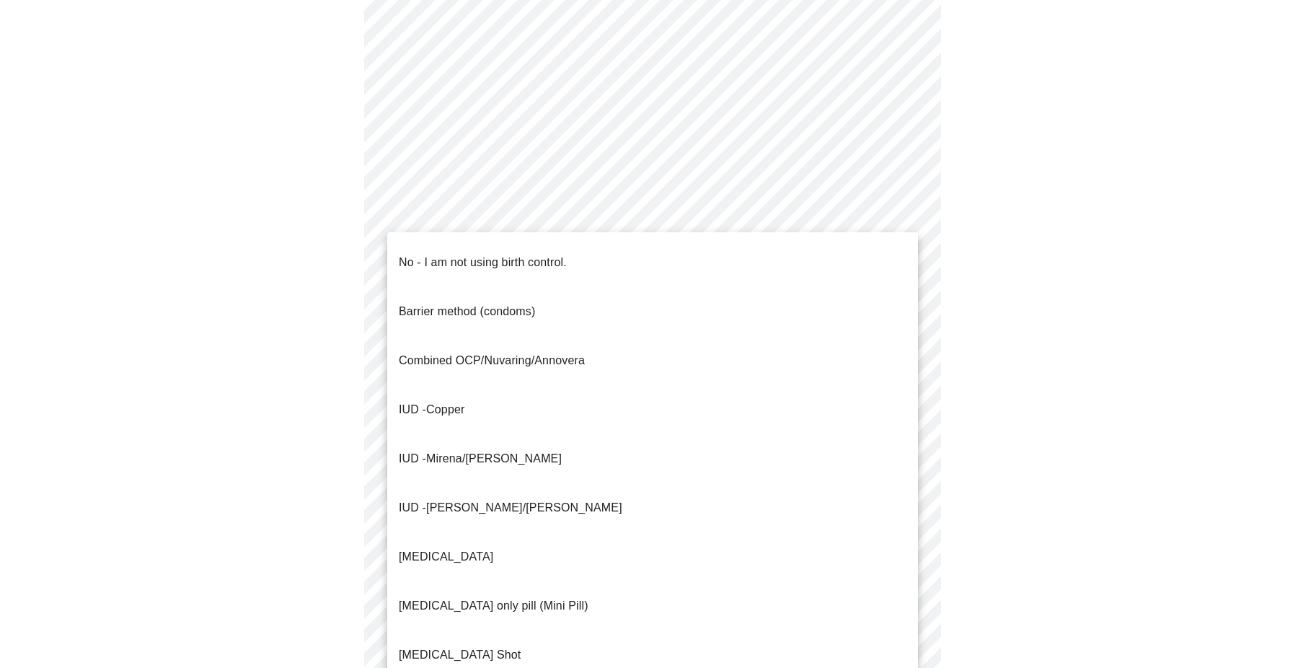
click at [504, 355] on body "MyMenopauseRx Appointments Messaging Labs Uploads Medications Community Refer a…" at bounding box center [658, 107] width 1305 height 1357
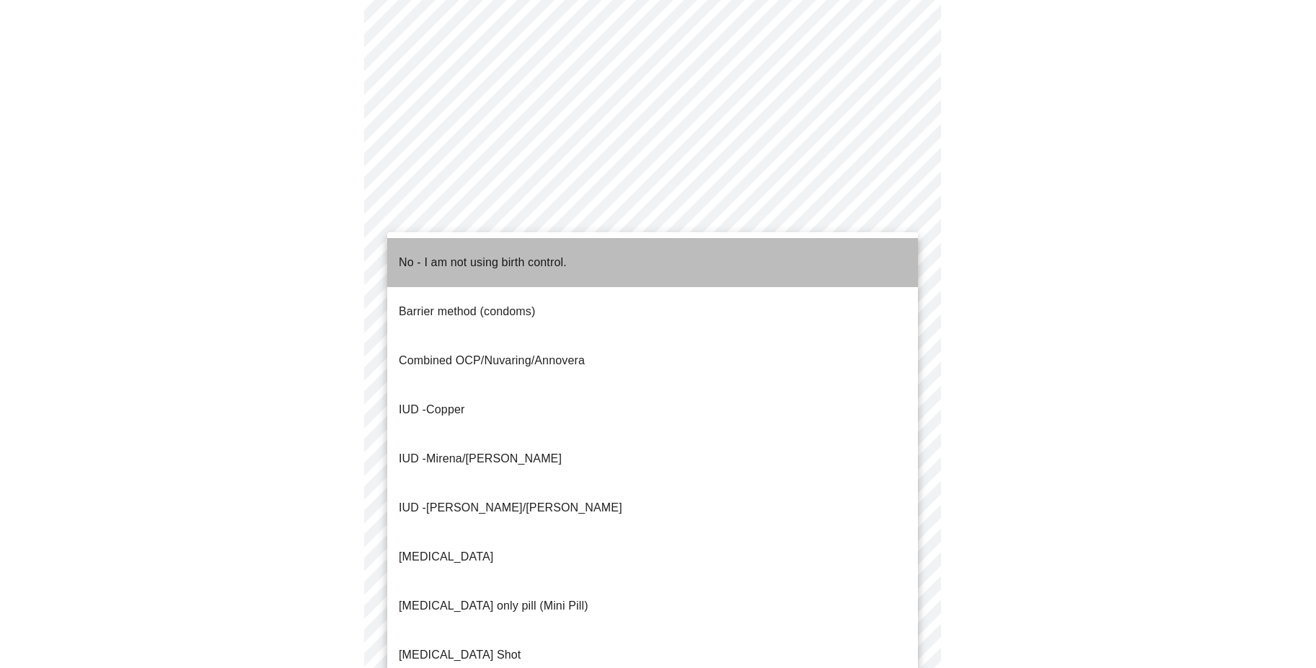
click at [486, 254] on p "No - I am not using birth control." at bounding box center [483, 262] width 168 height 17
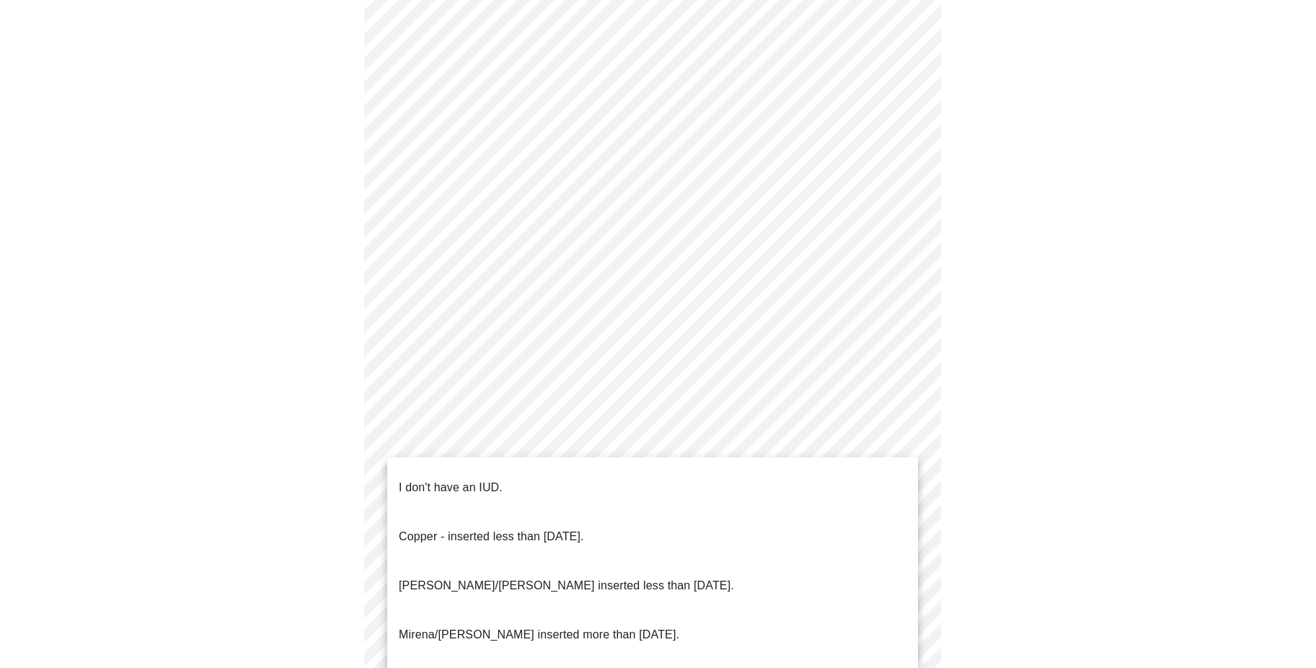
click at [511, 454] on body "MyMenopauseRx Appointments Messaging Labs Uploads Medications Community Refer a…" at bounding box center [658, 103] width 1305 height 1348
click at [493, 479] on p "I don't have an IUD." at bounding box center [451, 487] width 104 height 17
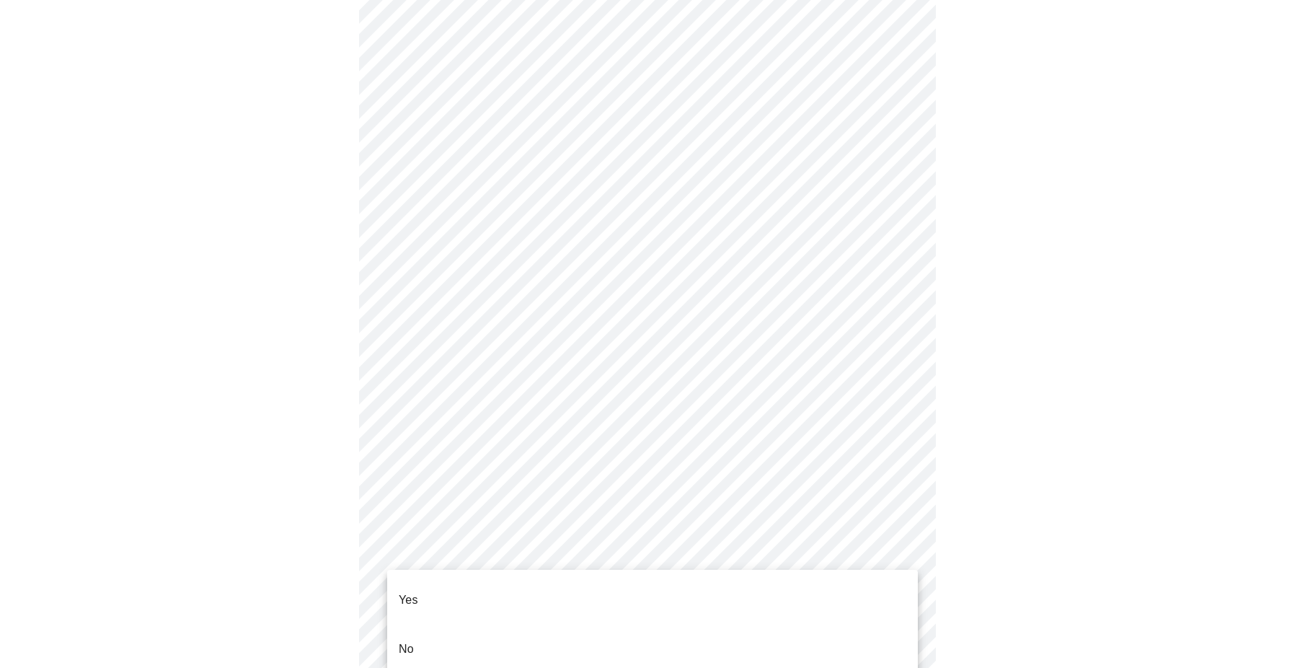
click at [490, 557] on body "MyMenopauseRx Appointments Messaging Labs Uploads Medications Community Refer a…" at bounding box center [653, 98] width 1294 height 1339
click at [469, 586] on li "Yes" at bounding box center [652, 600] width 531 height 49
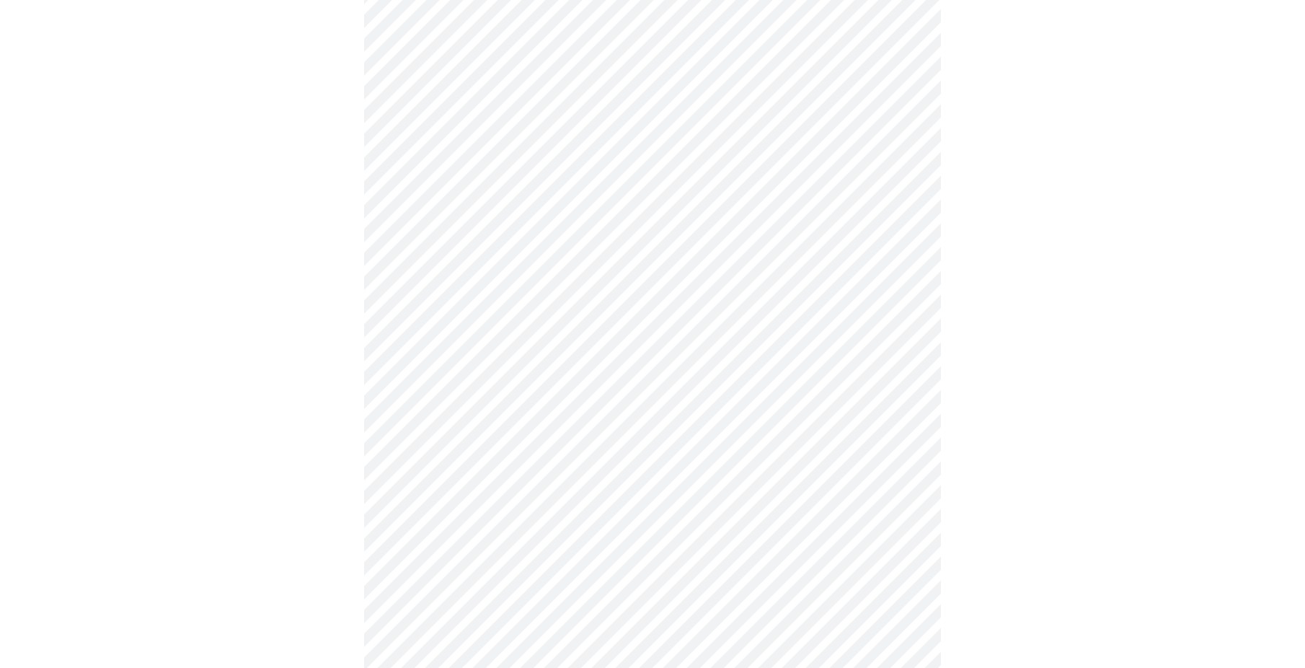
scroll to position [216, 0]
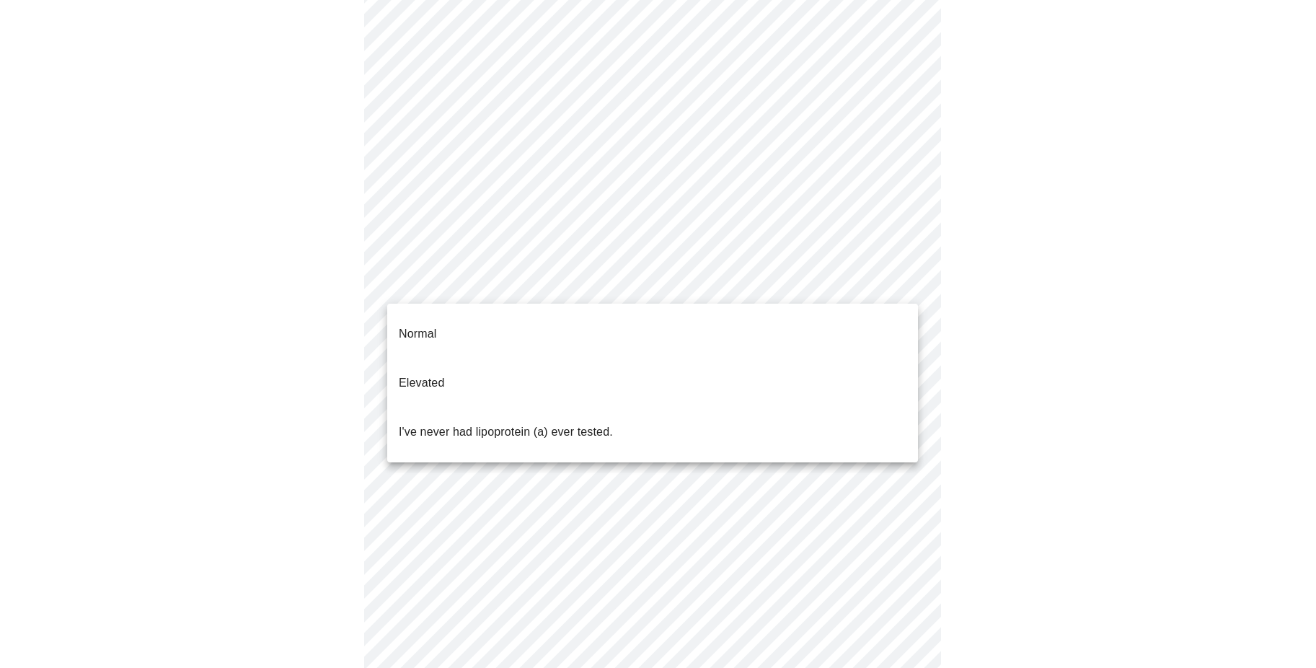
click at [621, 281] on body "MyMenopauseRx Appointments Messaging Labs Uploads Medications Community Refer a…" at bounding box center [658, 322] width 1305 height 1066
click at [622, 278] on div at bounding box center [658, 334] width 1316 height 668
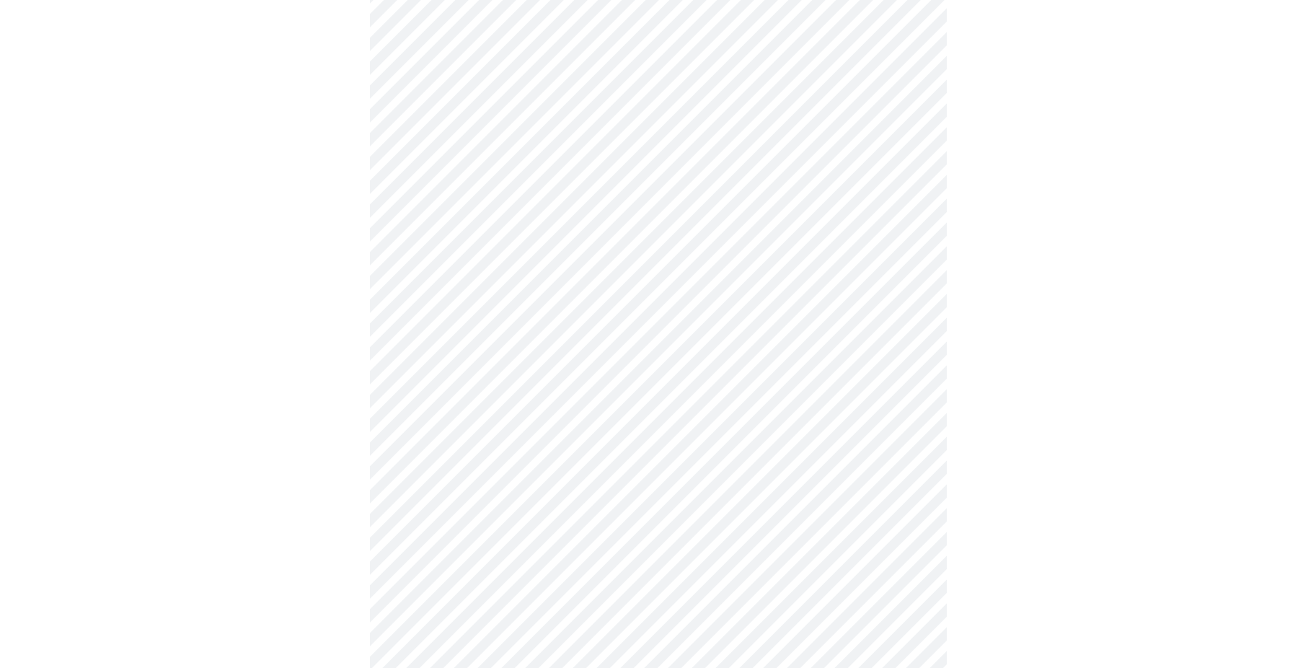
click at [570, 282] on body "MyMenopauseRx Appointments Messaging Labs Uploads Medications Community Refer a…" at bounding box center [658, 322] width 1305 height 1066
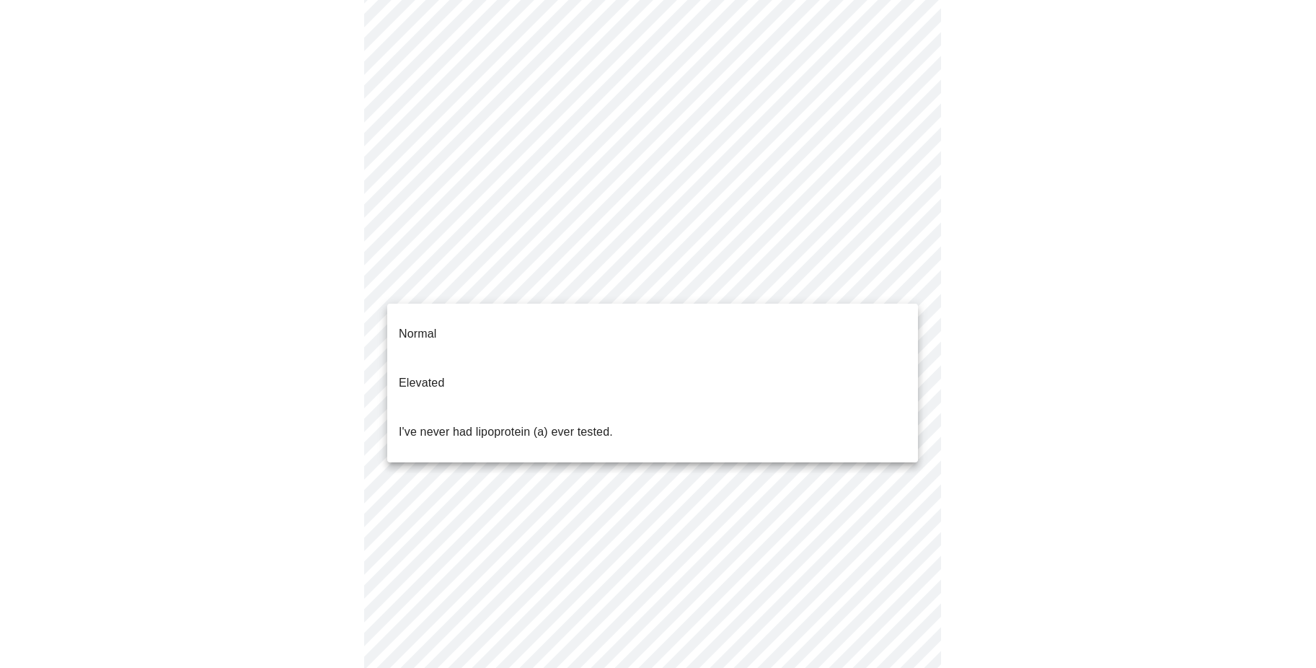
click at [481, 326] on li "Normal" at bounding box center [652, 333] width 531 height 49
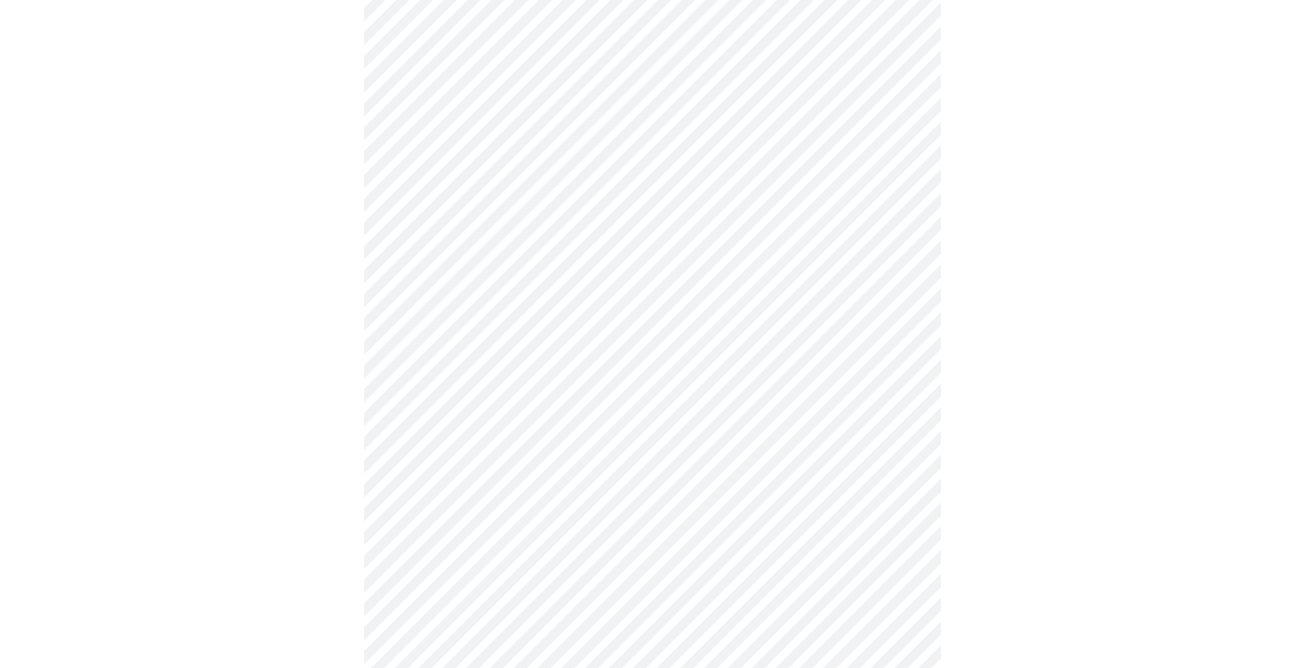
scroll to position [3678, 0]
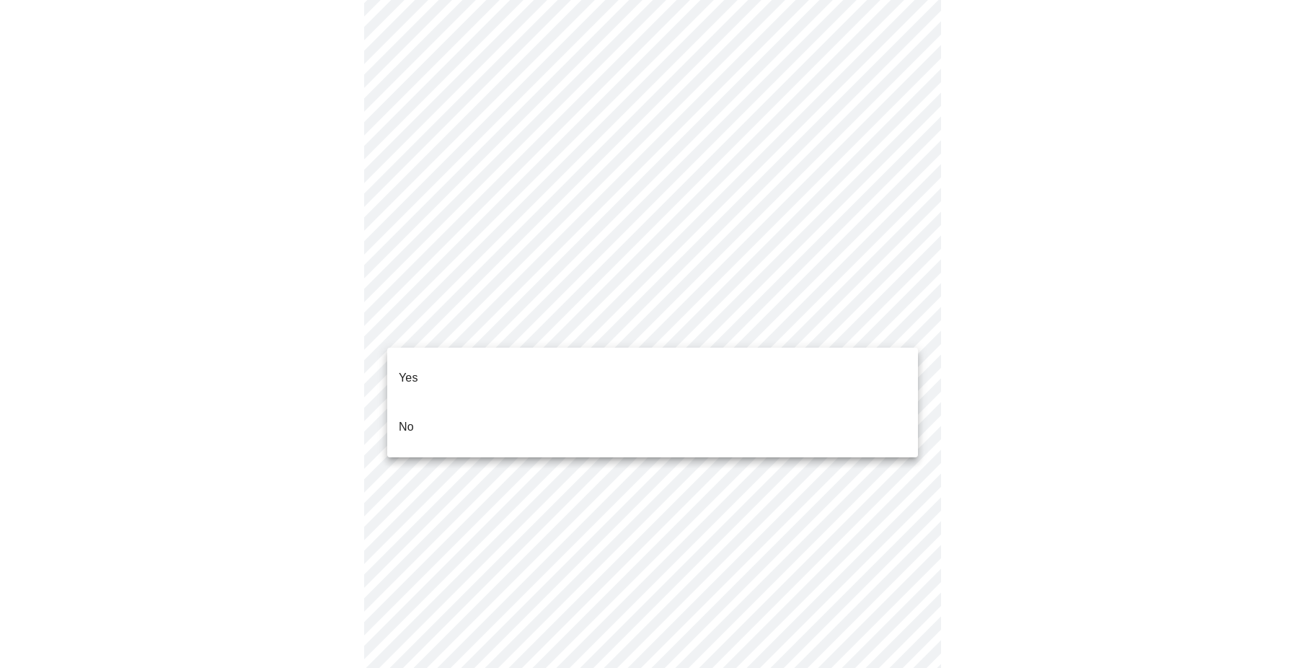
click at [415, 408] on li "No" at bounding box center [652, 426] width 531 height 49
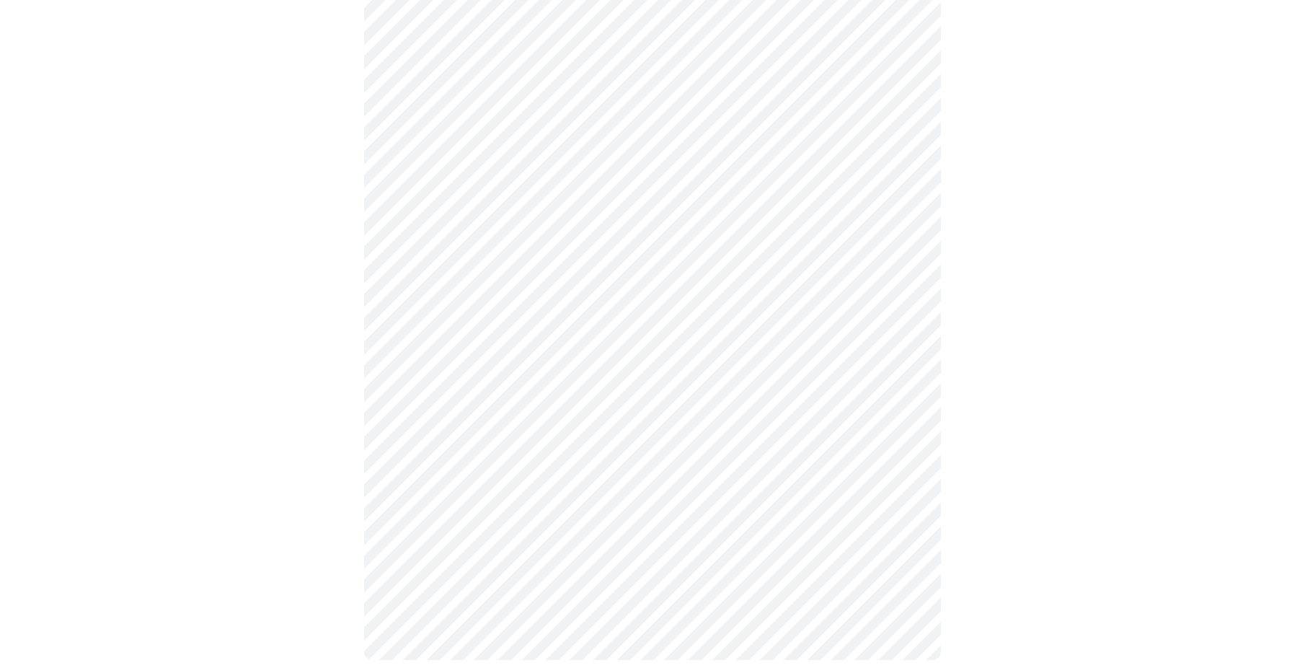
scroll to position [737, 0]
